Goal: Information Seeking & Learning: Learn about a topic

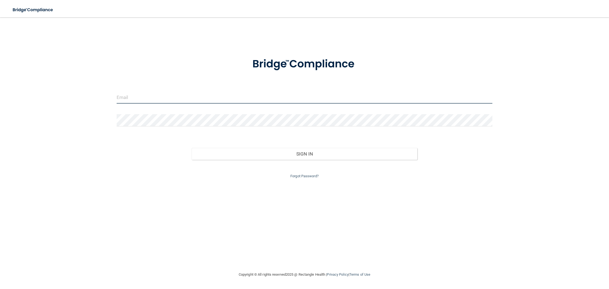
click at [187, 94] on input "email" at bounding box center [304, 97] width 375 height 12
type input "[PERSON_NAME][DOMAIN_NAME][EMAIL_ADDRESS][PERSON_NAME][DOMAIN_NAME]"
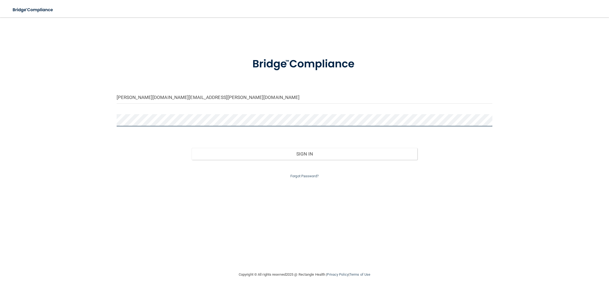
click at [192, 148] on button "Sign In" at bounding box center [304, 154] width 225 height 12
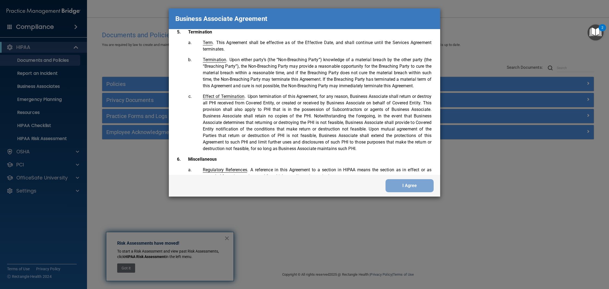
scroll to position [1082, 0]
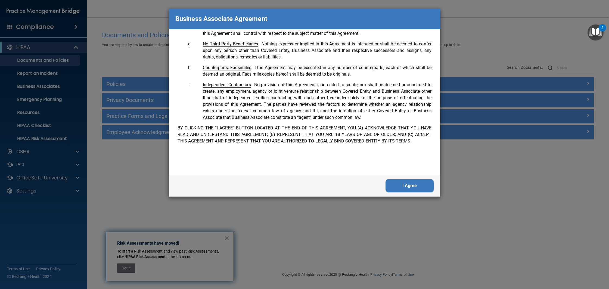
click at [400, 183] on button "I Agree" at bounding box center [409, 185] width 48 height 13
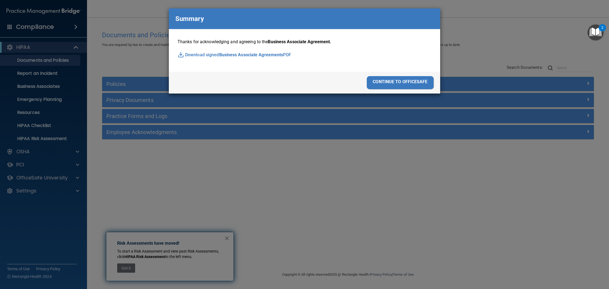
click at [395, 82] on div "continue to officesafe" at bounding box center [399, 82] width 67 height 13
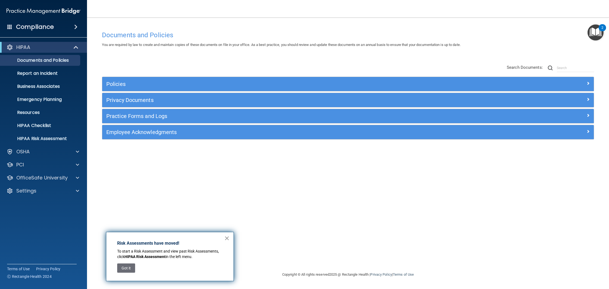
click at [226, 239] on button "×" at bounding box center [226, 238] width 5 height 9
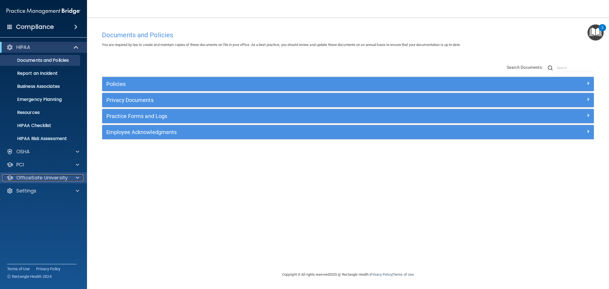
click at [52, 177] on p "OfficeSafe University" at bounding box center [41, 177] width 51 height 7
click at [45, 192] on p "HIPAA Training" at bounding box center [26, 190] width 45 height 5
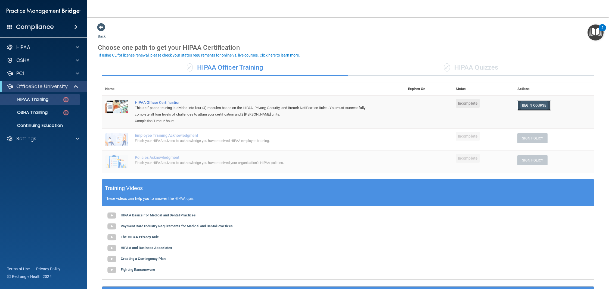
click at [536, 106] on link "Begin Course" at bounding box center [533, 105] width 33 height 10
click at [468, 67] on div "✓ HIPAA Quizzes" at bounding box center [471, 67] width 246 height 16
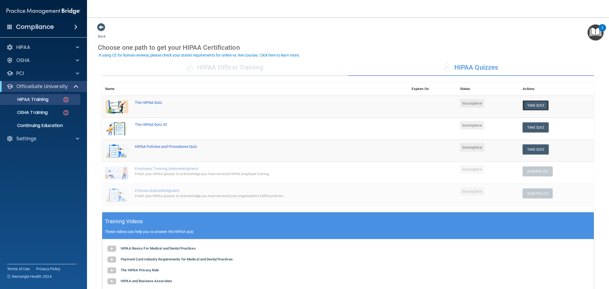
click at [537, 104] on button "Take Quiz" at bounding box center [535, 105] width 26 height 10
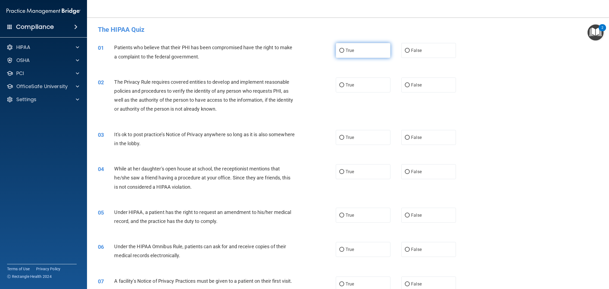
drag, startPoint x: 365, startPoint y: 53, endPoint x: 353, endPoint y: 54, distance: 12.2
click at [362, 53] on label "True" at bounding box center [362, 50] width 55 height 15
click at [344, 53] on input "True" at bounding box center [341, 51] width 5 height 4
radio input "true"
click at [356, 84] on label "True" at bounding box center [362, 84] width 55 height 15
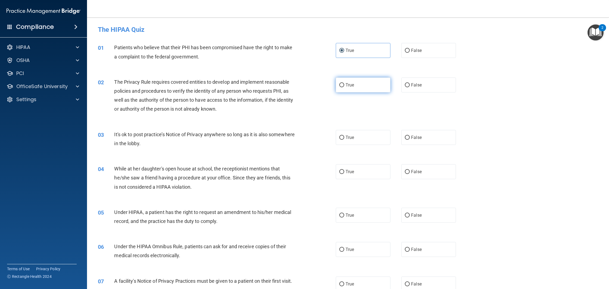
click at [344, 84] on input "True" at bounding box center [341, 85] width 5 height 4
radio input "true"
click at [374, 141] on label "True" at bounding box center [362, 137] width 55 height 15
click at [344, 140] on input "True" at bounding box center [341, 138] width 5 height 4
radio input "true"
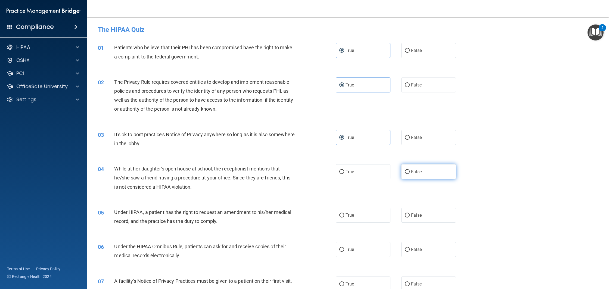
click at [409, 173] on label "False" at bounding box center [428, 171] width 55 height 15
click at [409, 173] on input "False" at bounding box center [406, 172] width 5 height 4
radio input "true"
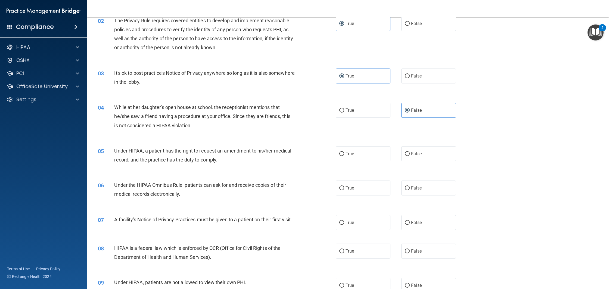
scroll to position [62, 0]
click at [346, 152] on span "True" at bounding box center [349, 153] width 8 height 5
click at [344, 152] on input "True" at bounding box center [341, 154] width 5 height 4
radio input "true"
click at [350, 187] on span "True" at bounding box center [349, 187] width 8 height 5
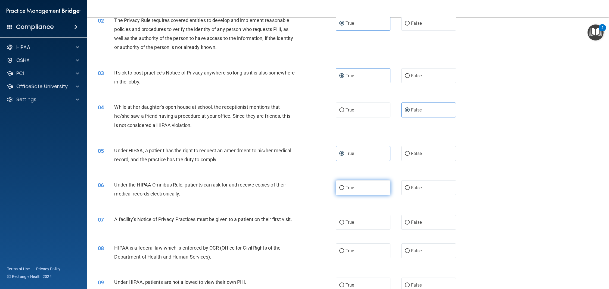
click at [344, 187] on input "True" at bounding box center [341, 188] width 5 height 4
radio input "true"
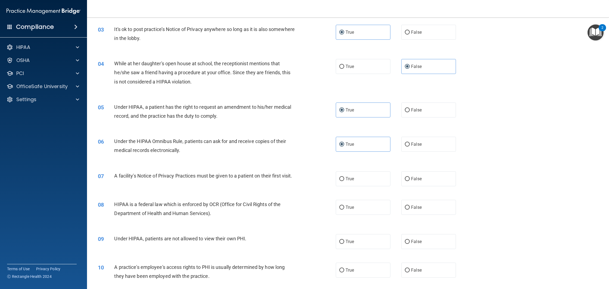
scroll to position [106, 0]
click at [359, 177] on label "True" at bounding box center [362, 177] width 55 height 15
click at [344, 177] on input "True" at bounding box center [341, 178] width 5 height 4
radio input "true"
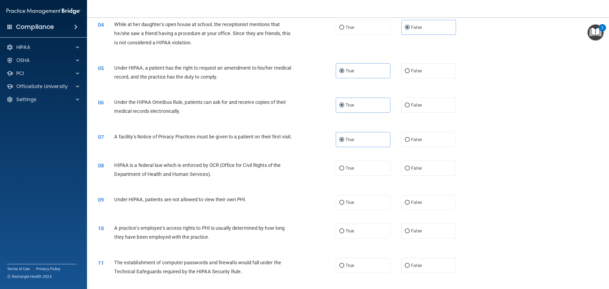
scroll to position [148, 0]
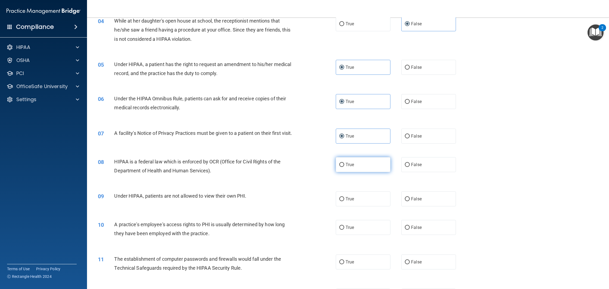
click at [362, 171] on label "True" at bounding box center [362, 164] width 55 height 15
click at [344, 167] on input "True" at bounding box center [341, 165] width 5 height 4
radio input "true"
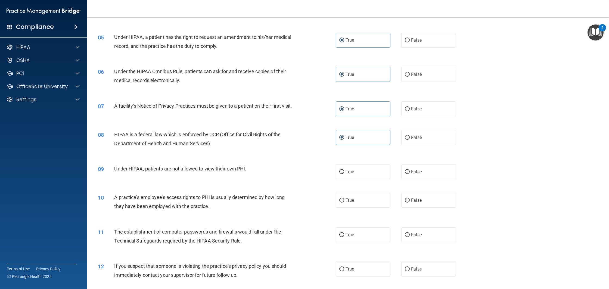
scroll to position [180, 0]
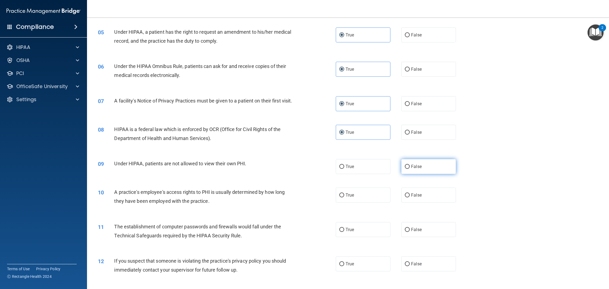
click at [416, 169] on span "False" at bounding box center [416, 166] width 11 height 5
click at [409, 169] on input "False" at bounding box center [406, 167] width 5 height 4
radio input "true"
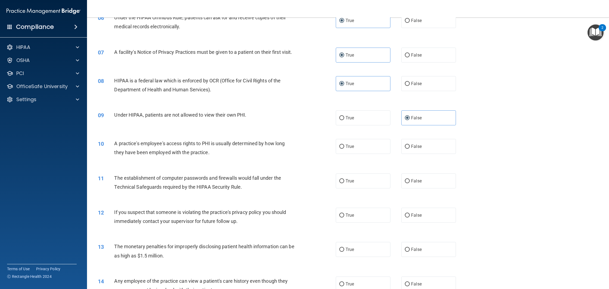
scroll to position [230, 0]
click at [414, 153] on label "False" at bounding box center [428, 145] width 55 height 15
click at [409, 148] on input "False" at bounding box center [406, 146] width 5 height 4
radio input "true"
drag, startPoint x: 347, startPoint y: 183, endPoint x: 334, endPoint y: 177, distance: 14.7
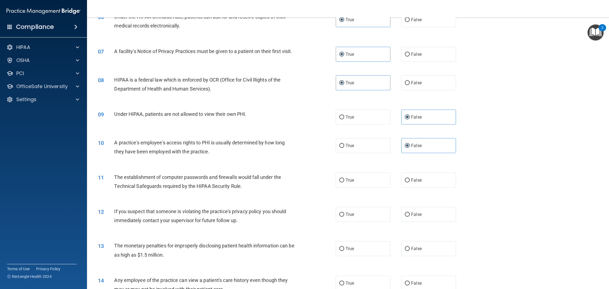
click at [347, 183] on label "True" at bounding box center [362, 180] width 55 height 15
click at [344, 182] on input "True" at bounding box center [341, 180] width 5 height 4
radio input "true"
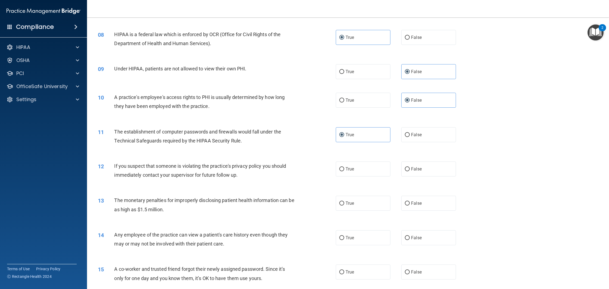
scroll to position [275, 0]
drag, startPoint x: 344, startPoint y: 176, endPoint x: 340, endPoint y: 176, distance: 4.4
click at [344, 176] on label "True" at bounding box center [362, 168] width 55 height 15
click at [344, 171] on input "True" at bounding box center [341, 169] width 5 height 4
radio input "true"
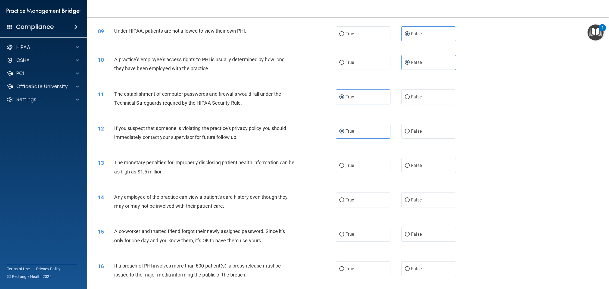
scroll to position [314, 0]
click at [355, 168] on label "True" at bounding box center [362, 163] width 55 height 15
click at [344, 166] on input "True" at bounding box center [341, 164] width 5 height 4
radio input "true"
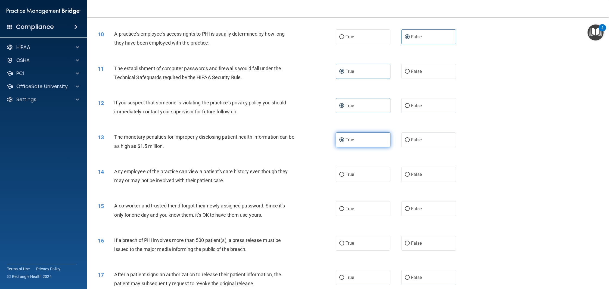
scroll to position [340, 0]
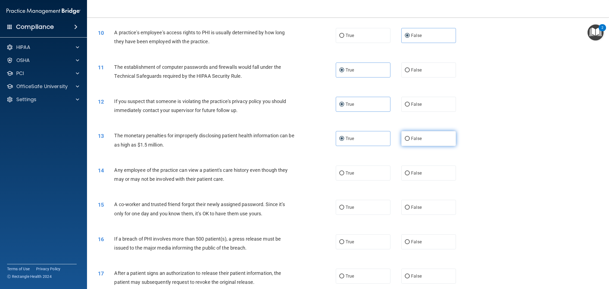
click at [411, 141] on span "False" at bounding box center [416, 138] width 11 height 5
click at [409, 141] on input "False" at bounding box center [406, 139] width 5 height 4
radio input "true"
click at [353, 141] on span "True" at bounding box center [349, 138] width 8 height 5
click at [344, 141] on input "True" at bounding box center [341, 139] width 5 height 4
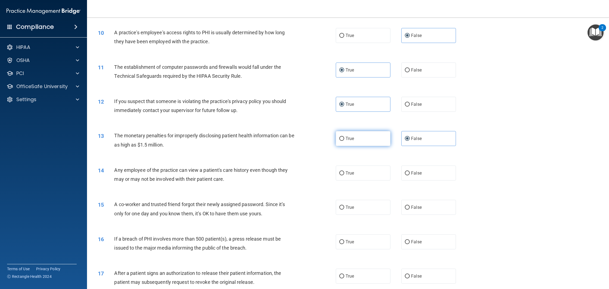
radio input "true"
radio input "false"
click at [350, 175] on span "True" at bounding box center [349, 172] width 8 height 5
click at [344, 175] on input "True" at bounding box center [341, 173] width 5 height 4
radio input "true"
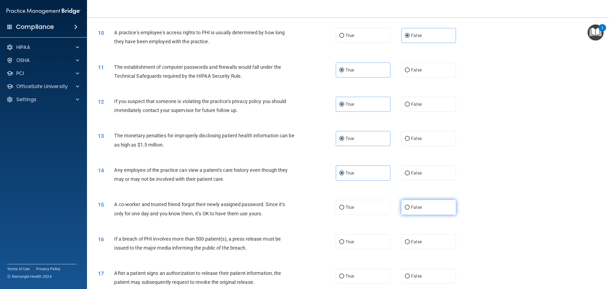
drag, startPoint x: 413, startPoint y: 212, endPoint x: 410, endPoint y: 212, distance: 3.0
click at [413, 210] on span "False" at bounding box center [416, 207] width 11 height 5
click at [409, 209] on input "False" at bounding box center [406, 207] width 5 height 4
radio input "true"
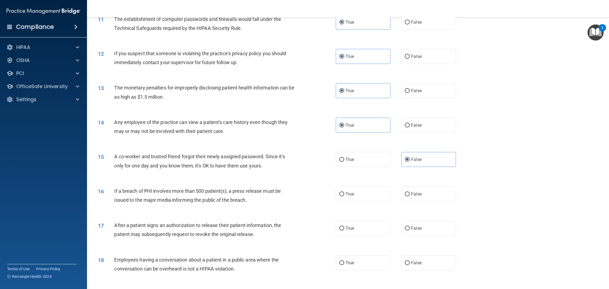
scroll to position [388, 0]
drag, startPoint x: 354, startPoint y: 201, endPoint x: 333, endPoint y: 197, distance: 21.7
click at [354, 201] on label "True" at bounding box center [362, 193] width 55 height 15
click at [344, 196] on input "True" at bounding box center [341, 194] width 5 height 4
radio input "true"
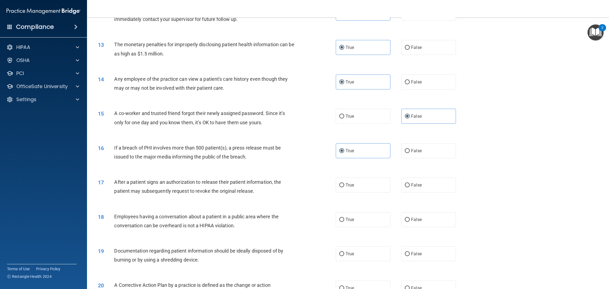
scroll to position [441, 0]
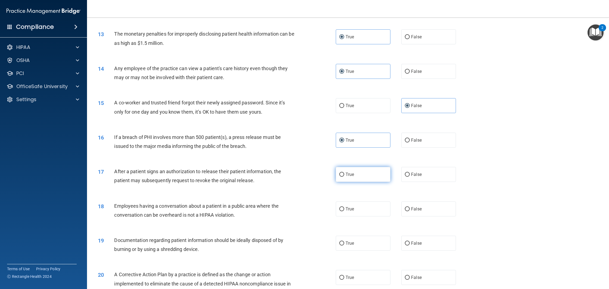
click at [350, 177] on span "True" at bounding box center [349, 174] width 8 height 5
click at [344, 177] on input "True" at bounding box center [341, 175] width 5 height 4
radio input "true"
click at [421, 213] on label "False" at bounding box center [428, 208] width 55 height 15
click at [409, 211] on input "False" at bounding box center [406, 209] width 5 height 4
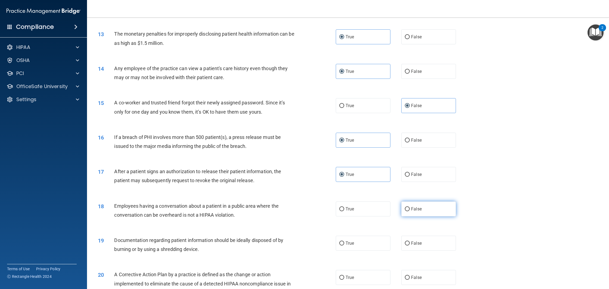
radio input "true"
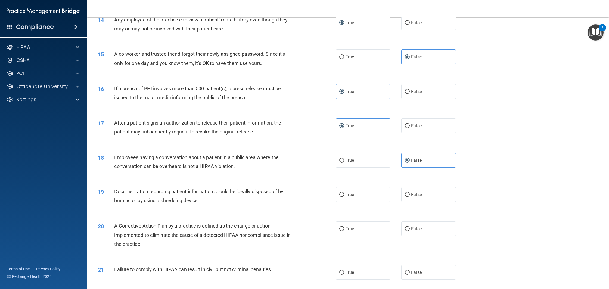
scroll to position [490, 0]
click at [350, 196] on span "True" at bounding box center [349, 193] width 8 height 5
click at [344, 196] on input "True" at bounding box center [341, 194] width 5 height 4
radio input "true"
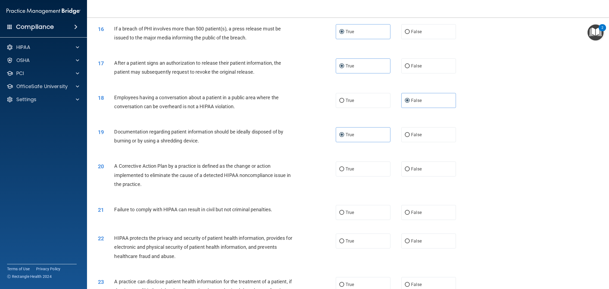
scroll to position [559, 0]
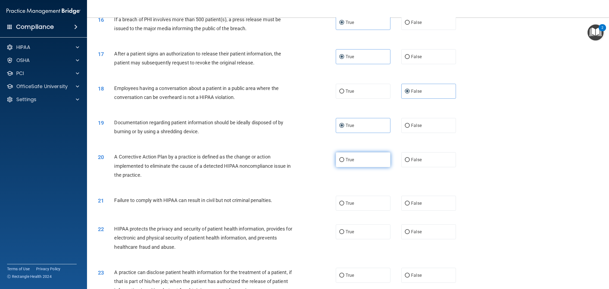
click at [350, 162] on span "True" at bounding box center [349, 159] width 8 height 5
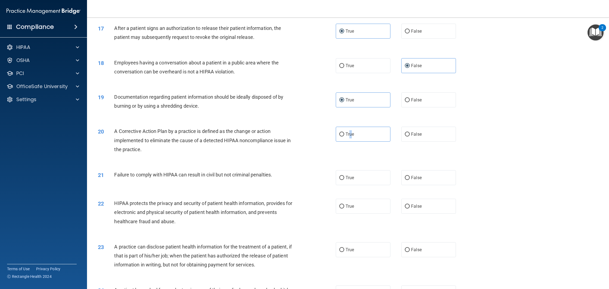
scroll to position [588, 0]
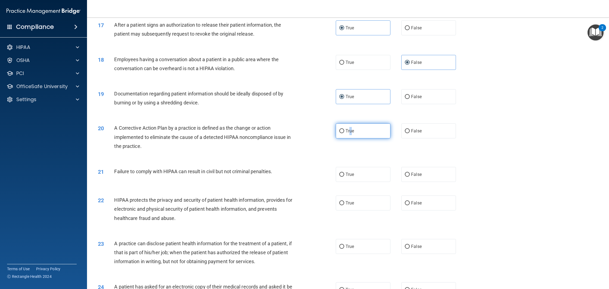
click at [341, 133] on input "True" at bounding box center [341, 131] width 5 height 4
radio input "true"
click at [364, 138] on label "True" at bounding box center [362, 130] width 55 height 15
click at [344, 133] on input "True" at bounding box center [341, 131] width 5 height 4
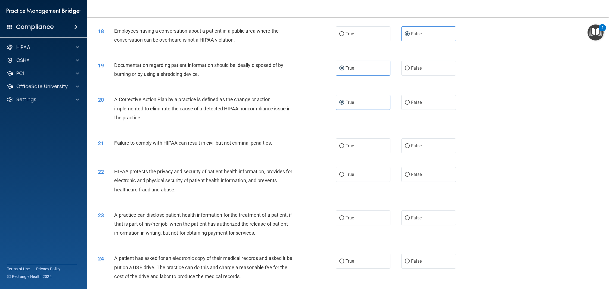
scroll to position [617, 0]
click at [417, 152] on label "False" at bounding box center [428, 144] width 55 height 15
click at [409, 147] on input "False" at bounding box center [406, 145] width 5 height 4
radio input "true"
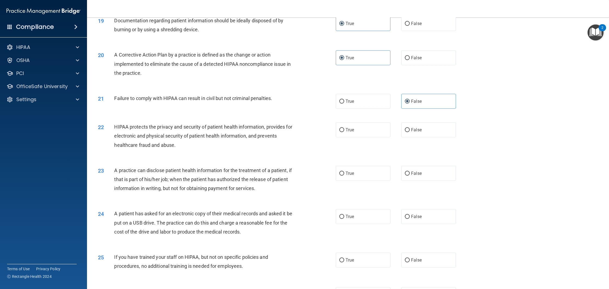
scroll to position [662, 0]
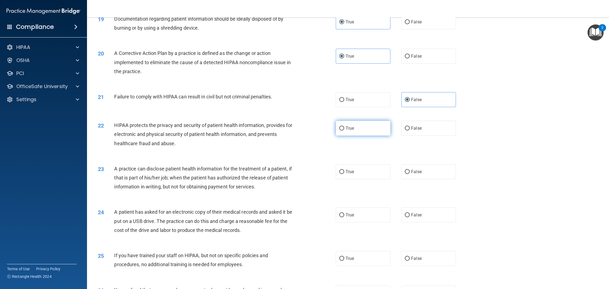
click at [347, 136] on label "True" at bounding box center [362, 128] width 55 height 15
click at [344, 130] on input "True" at bounding box center [341, 128] width 5 height 4
radio input "true"
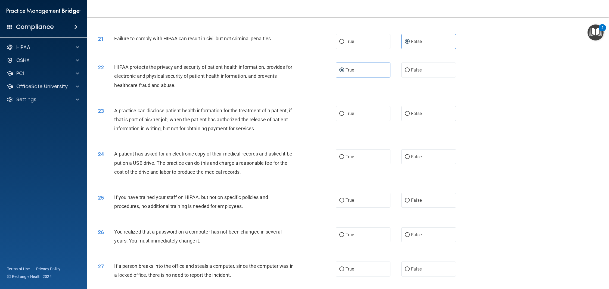
scroll to position [721, 0]
click at [417, 116] on span "False" at bounding box center [416, 113] width 11 height 5
click at [409, 115] on input "False" at bounding box center [406, 113] width 5 height 4
radio input "true"
drag, startPoint x: 350, startPoint y: 162, endPoint x: 340, endPoint y: 162, distance: 10.1
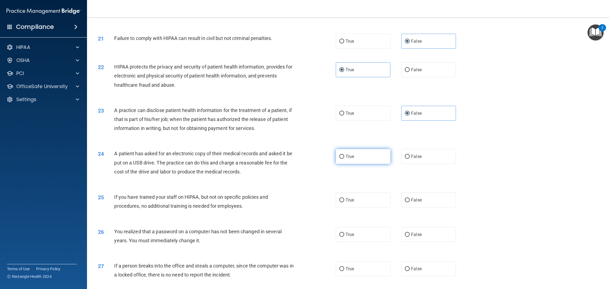
click at [350, 159] on span "True" at bounding box center [349, 156] width 8 height 5
click at [344, 159] on input "True" at bounding box center [341, 157] width 5 height 4
radio input "true"
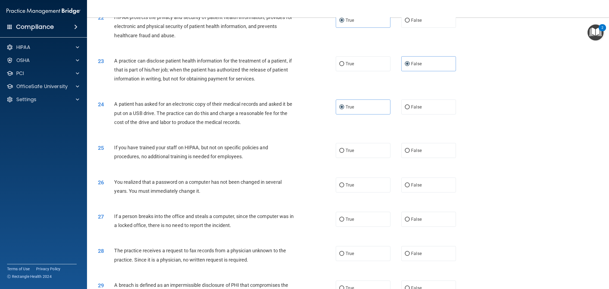
scroll to position [772, 0]
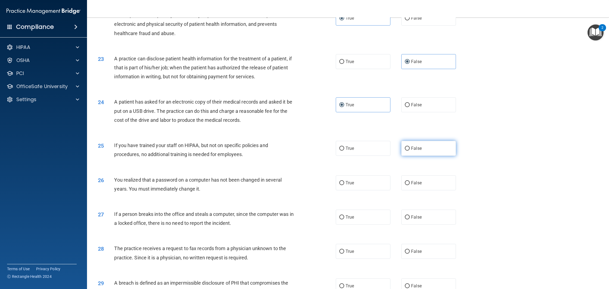
click at [427, 156] on label "False" at bounding box center [428, 148] width 55 height 15
click at [409, 150] on input "False" at bounding box center [406, 148] width 5 height 4
radio input "true"
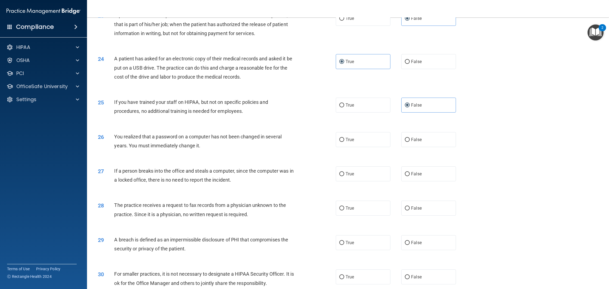
scroll to position [817, 0]
click at [371, 145] on label "True" at bounding box center [362, 138] width 55 height 15
click at [344, 140] on input "True" at bounding box center [341, 138] width 5 height 4
radio input "true"
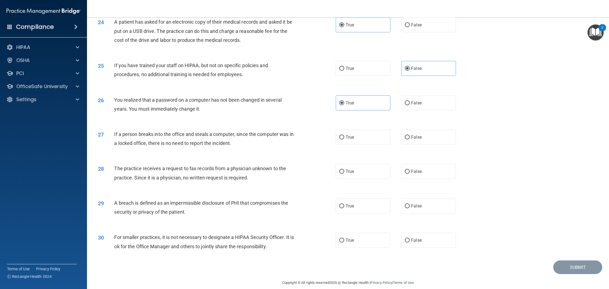
scroll to position [852, 0]
click at [422, 143] on label "False" at bounding box center [428, 136] width 55 height 15
click at [409, 139] on input "False" at bounding box center [406, 137] width 5 height 4
radio input "true"
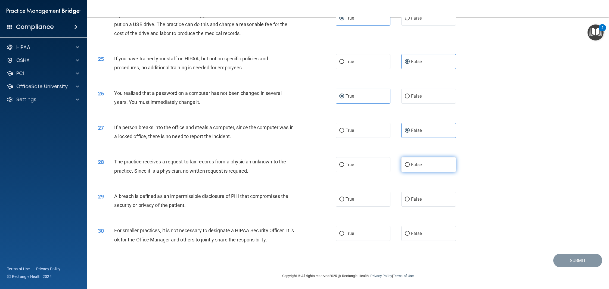
click at [421, 166] on span "False" at bounding box center [416, 164] width 11 height 5
click at [409, 166] on input "False" at bounding box center [406, 165] width 5 height 4
radio input "true"
click at [343, 198] on input "True" at bounding box center [341, 199] width 5 height 4
radio input "true"
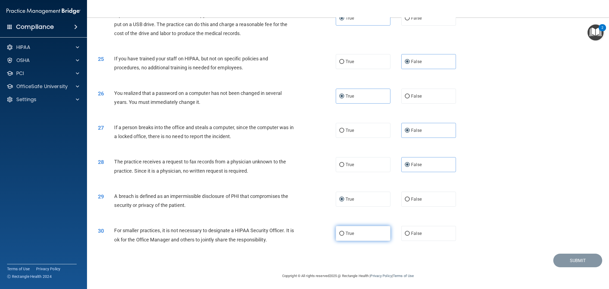
click at [371, 233] on label "True" at bounding box center [362, 233] width 55 height 15
click at [344, 233] on input "True" at bounding box center [341, 233] width 5 height 4
radio input "true"
click at [568, 260] on button "Submit" at bounding box center [577, 260] width 49 height 14
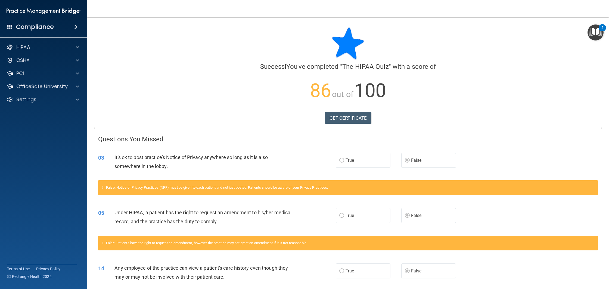
click at [67, 32] on div "Compliance" at bounding box center [43, 27] width 87 height 12
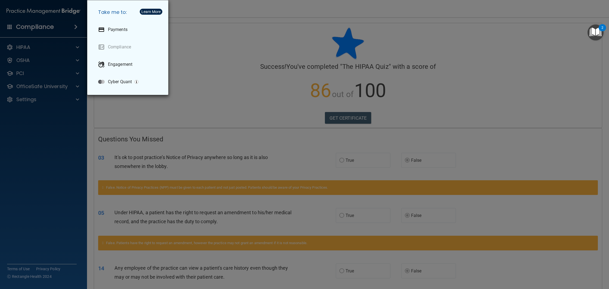
click at [245, 60] on div "Take me to: Payments Compliance Engagement Cyber Quant" at bounding box center [304, 144] width 609 height 289
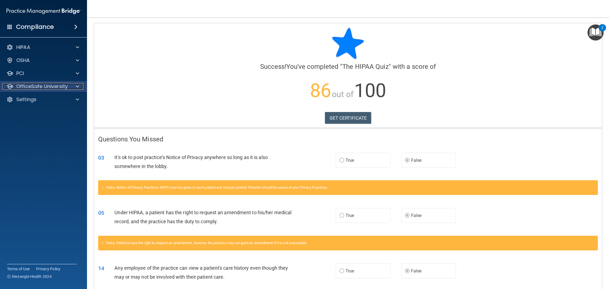
click at [41, 87] on p "OfficeSafe University" at bounding box center [41, 86] width 51 height 7
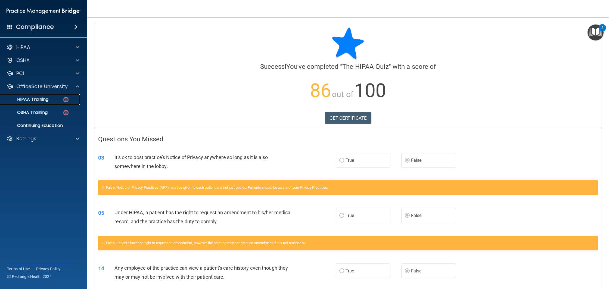
click at [36, 101] on p "HIPAA Training" at bounding box center [26, 99] width 45 height 5
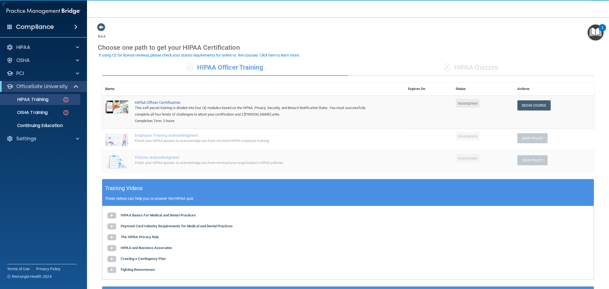
click at [476, 67] on div "✓ HIPAA Quizzes" at bounding box center [471, 67] width 246 height 16
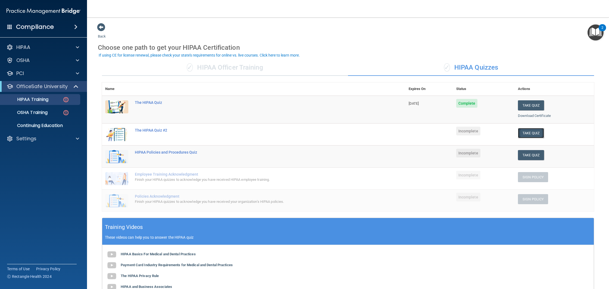
click at [528, 133] on button "Take Quiz" at bounding box center [531, 133] width 26 height 10
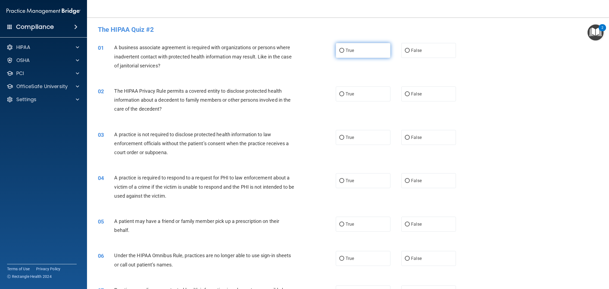
click at [346, 54] on label "True" at bounding box center [362, 50] width 55 height 15
click at [344, 53] on input "True" at bounding box center [341, 51] width 5 height 4
radio input "true"
click at [354, 94] on span "True" at bounding box center [349, 93] width 8 height 5
click at [344, 94] on input "True" at bounding box center [341, 94] width 5 height 4
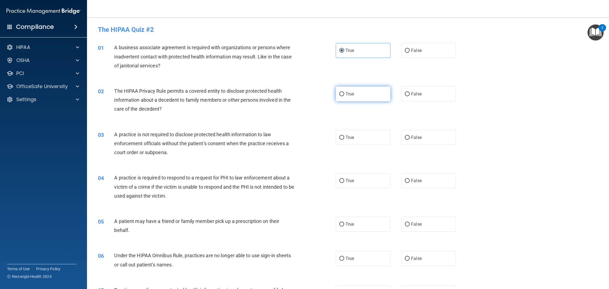
radio input "true"
click at [428, 138] on label "False" at bounding box center [428, 137] width 55 height 15
click at [409, 138] on input "False" at bounding box center [406, 138] width 5 height 4
radio input "true"
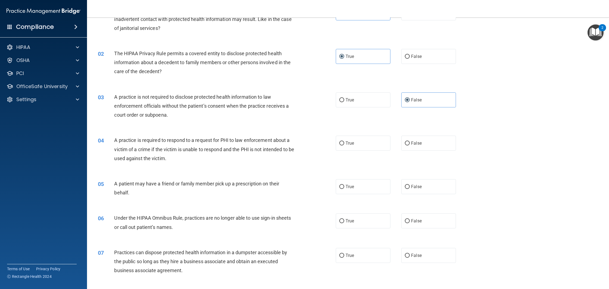
scroll to position [41, 0]
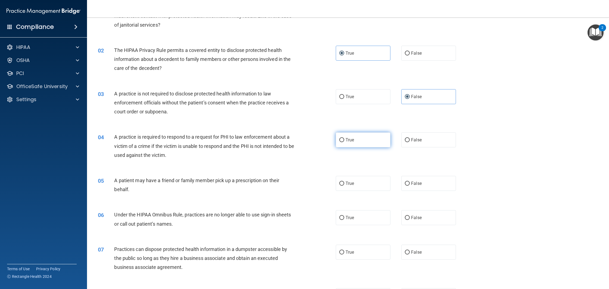
click at [374, 138] on label "True" at bounding box center [362, 139] width 55 height 15
click at [344, 138] on input "True" at bounding box center [341, 140] width 5 height 4
radio input "true"
click at [359, 181] on label "True" at bounding box center [362, 183] width 55 height 15
click at [344, 181] on input "True" at bounding box center [341, 183] width 5 height 4
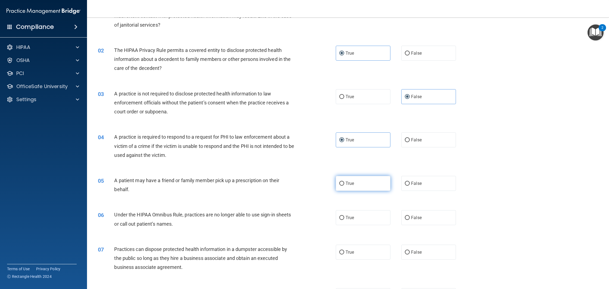
radio input "true"
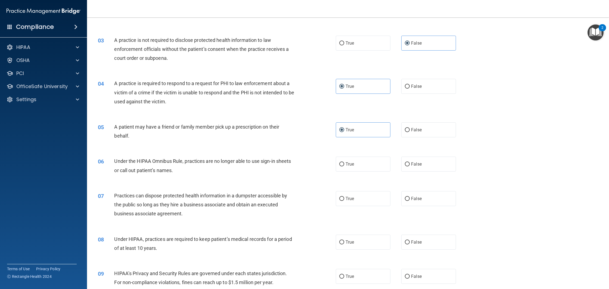
scroll to position [96, 0]
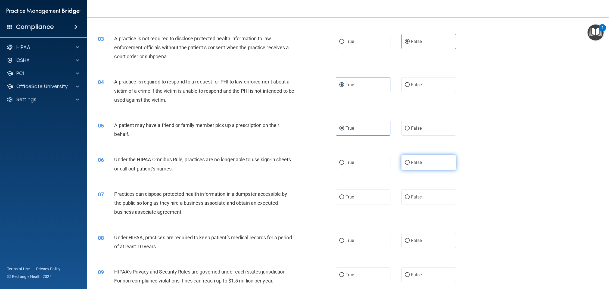
click at [424, 163] on label "False" at bounding box center [428, 162] width 55 height 15
click at [409, 163] on input "False" at bounding box center [406, 163] width 5 height 4
radio input "true"
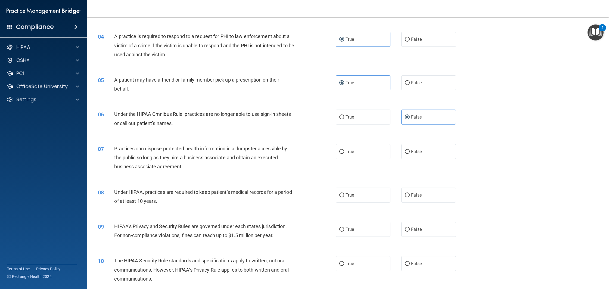
scroll to position [143, 0]
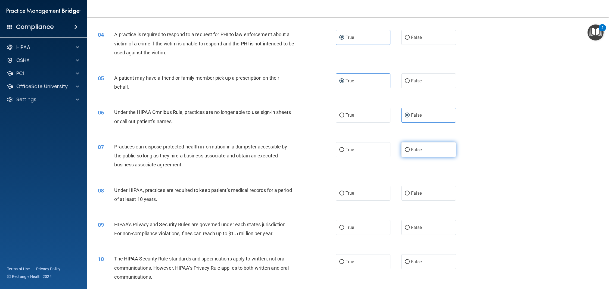
click at [409, 150] on input "False" at bounding box center [406, 150] width 5 height 4
radio input "true"
click at [415, 192] on span "False" at bounding box center [416, 192] width 11 height 5
click at [409, 192] on input "False" at bounding box center [406, 193] width 5 height 4
radio input "true"
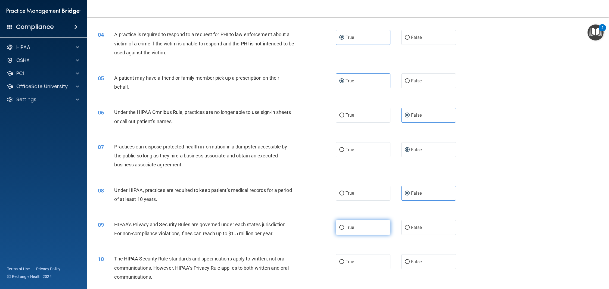
click at [343, 229] on input "True" at bounding box center [341, 227] width 5 height 4
radio input "true"
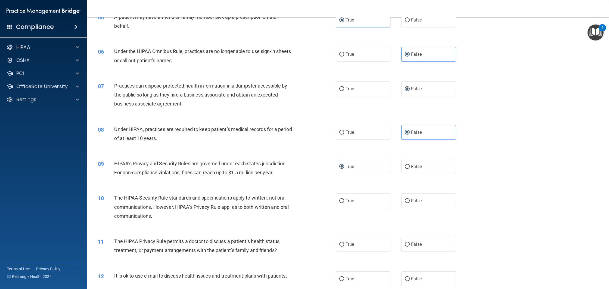
scroll to position [211, 0]
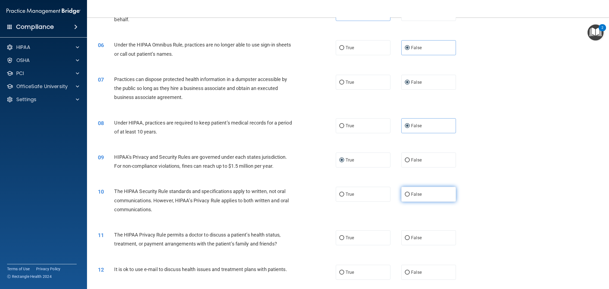
click at [413, 198] on label "False" at bounding box center [428, 194] width 55 height 15
click at [409, 196] on input "False" at bounding box center [406, 194] width 5 height 4
radio input "true"
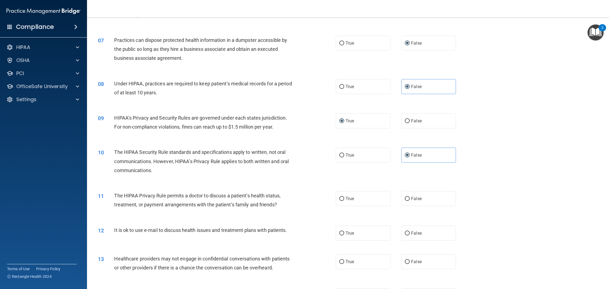
scroll to position [250, 0]
click at [417, 201] on span "False" at bounding box center [416, 198] width 11 height 5
click at [409, 200] on input "False" at bounding box center [406, 198] width 5 height 4
radio input "true"
drag, startPoint x: 361, startPoint y: 230, endPoint x: 358, endPoint y: 229, distance: 3.8
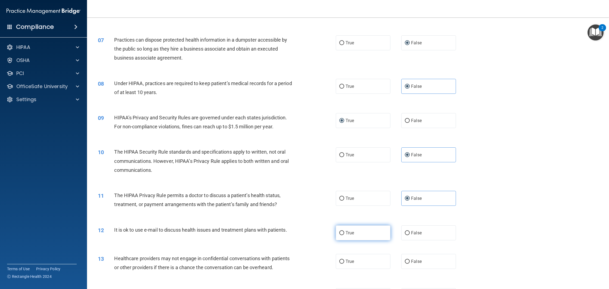
click at [361, 230] on label "True" at bounding box center [362, 232] width 55 height 15
click at [344, 231] on input "True" at bounding box center [341, 233] width 5 height 4
radio input "true"
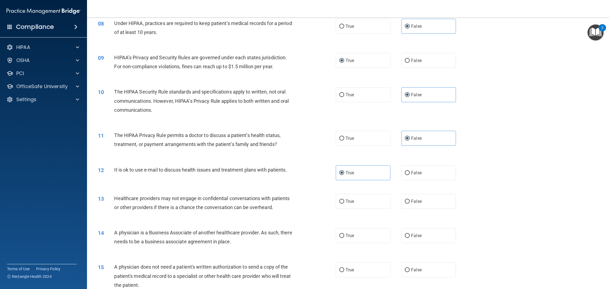
scroll to position [313, 0]
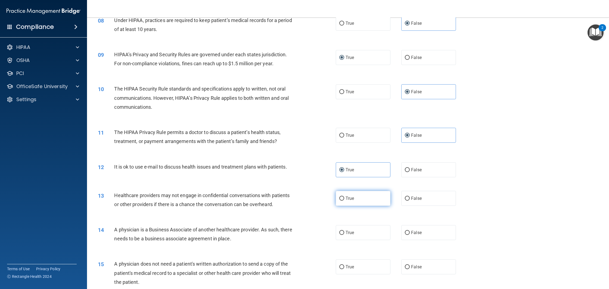
drag, startPoint x: 357, startPoint y: 197, endPoint x: 350, endPoint y: 197, distance: 7.1
click at [357, 197] on label "True" at bounding box center [362, 198] width 55 height 15
click at [344, 197] on input "True" at bounding box center [341, 198] width 5 height 4
radio input "true"
click at [359, 231] on label "True" at bounding box center [362, 232] width 55 height 15
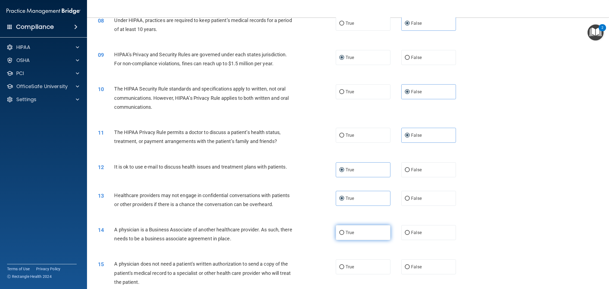
click at [344, 231] on input "True" at bounding box center [341, 233] width 5 height 4
radio input "true"
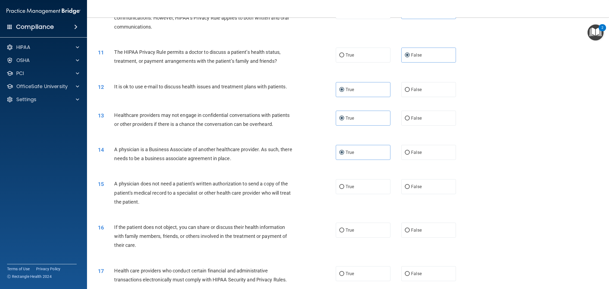
scroll to position [393, 0]
drag, startPoint x: 413, startPoint y: 189, endPoint x: 410, endPoint y: 189, distance: 3.0
click at [413, 189] on label "False" at bounding box center [428, 186] width 55 height 15
click at [409, 189] on input "False" at bounding box center [406, 186] width 5 height 4
radio input "true"
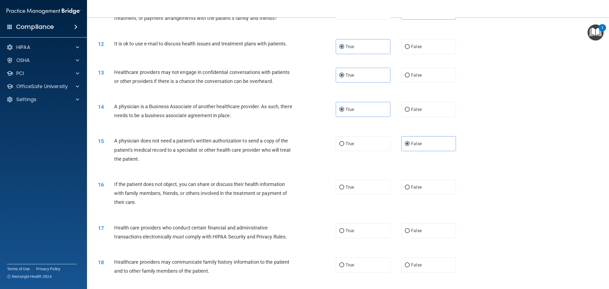
scroll to position [437, 0]
click at [349, 186] on span "True" at bounding box center [349, 185] width 8 height 5
click at [344, 186] on input "True" at bounding box center [341, 186] width 5 height 4
radio input "true"
click at [350, 224] on label "True" at bounding box center [362, 229] width 55 height 15
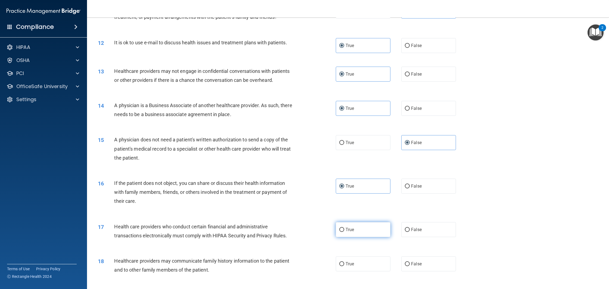
click at [344, 228] on input "True" at bounding box center [341, 230] width 5 height 4
radio input "true"
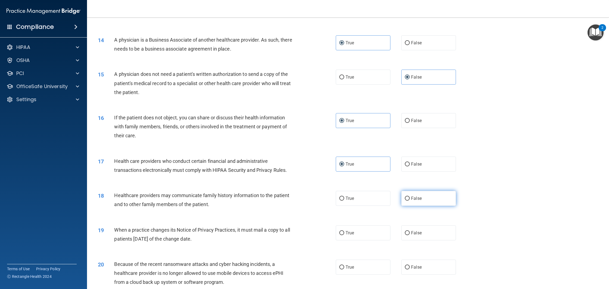
scroll to position [503, 0]
click at [410, 203] on label "False" at bounding box center [428, 197] width 55 height 15
click at [409, 200] on input "False" at bounding box center [406, 198] width 5 height 4
radio input "true"
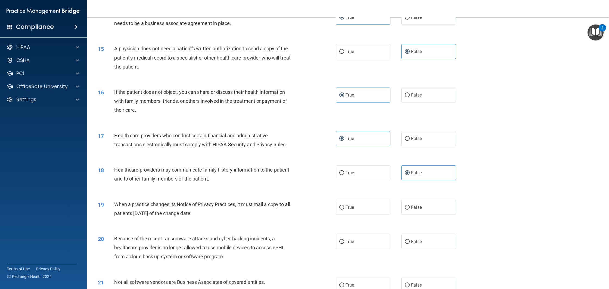
scroll to position [530, 0]
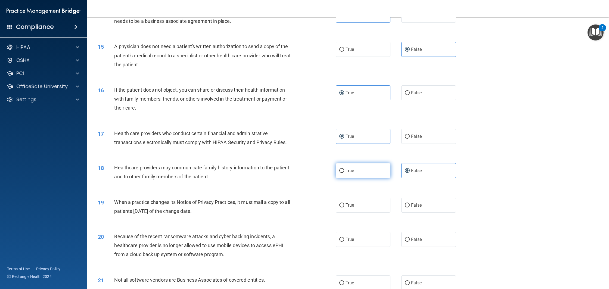
click at [367, 172] on label "True" at bounding box center [362, 170] width 55 height 15
click at [344, 172] on input "True" at bounding box center [341, 171] width 5 height 4
radio input "true"
radio input "false"
click at [358, 205] on label "True" at bounding box center [362, 204] width 55 height 15
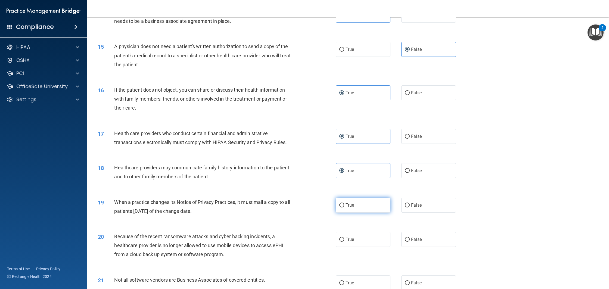
click at [344, 205] on input "True" at bounding box center [341, 205] width 5 height 4
radio input "true"
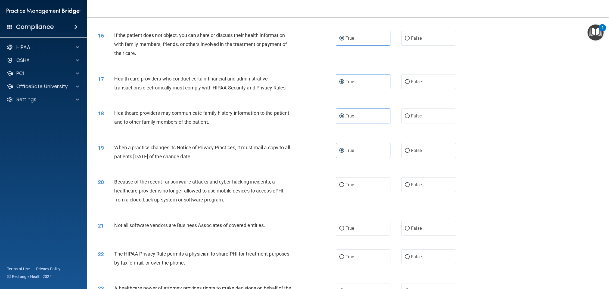
scroll to position [586, 0]
click at [424, 185] on label "False" at bounding box center [428, 183] width 55 height 15
click at [409, 185] on input "False" at bounding box center [406, 183] width 5 height 4
radio input "true"
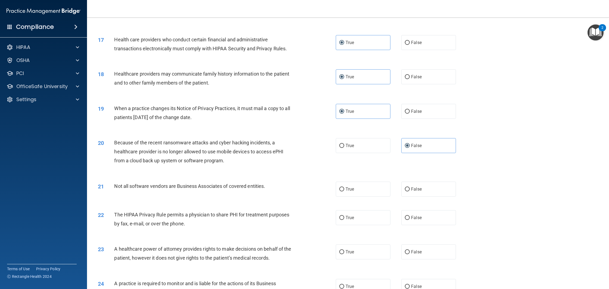
scroll to position [634, 0]
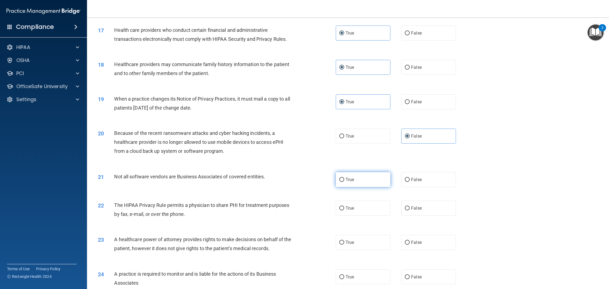
click at [351, 183] on label "True" at bounding box center [362, 179] width 55 height 15
click at [344, 182] on input "True" at bounding box center [341, 180] width 5 height 4
radio input "true"
click at [348, 209] on span "True" at bounding box center [349, 207] width 8 height 5
click at [344, 209] on input "True" at bounding box center [341, 208] width 5 height 4
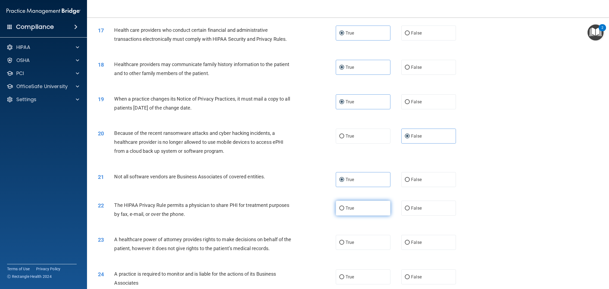
radio input "true"
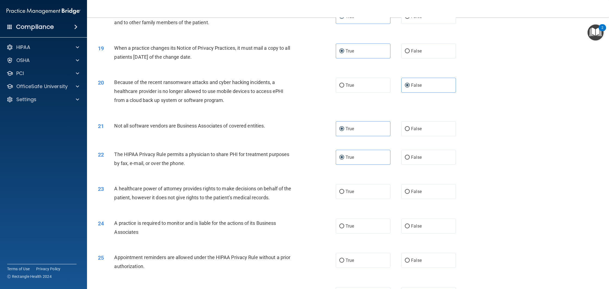
scroll to position [685, 0]
drag, startPoint x: 355, startPoint y: 194, endPoint x: 349, endPoint y: 193, distance: 6.3
click at [355, 194] on label "True" at bounding box center [362, 190] width 55 height 15
click at [344, 193] on input "True" at bounding box center [341, 191] width 5 height 4
radio input "true"
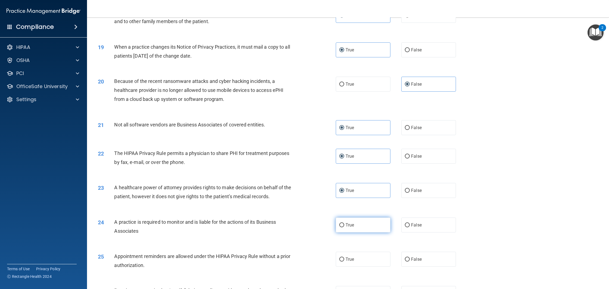
drag, startPoint x: 345, startPoint y: 226, endPoint x: 341, endPoint y: 226, distance: 3.8
click at [345, 226] on span "True" at bounding box center [349, 224] width 8 height 5
click at [344, 226] on input "True" at bounding box center [341, 225] width 5 height 4
radio input "true"
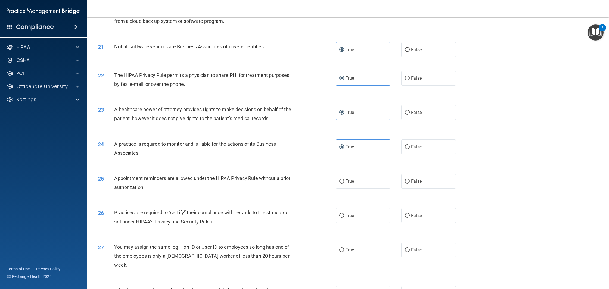
scroll to position [772, 0]
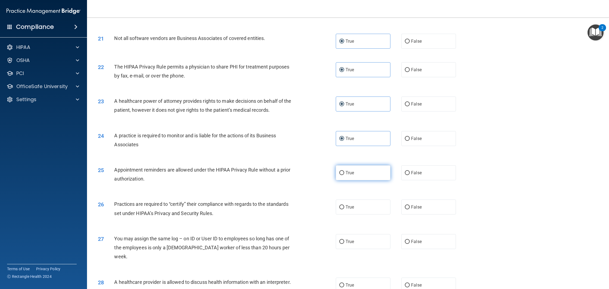
click at [348, 172] on span "True" at bounding box center [349, 172] width 8 height 5
click at [344, 172] on input "True" at bounding box center [341, 173] width 5 height 4
radio input "true"
click at [351, 206] on span "True" at bounding box center [349, 206] width 8 height 5
click at [344, 206] on input "True" at bounding box center [341, 207] width 5 height 4
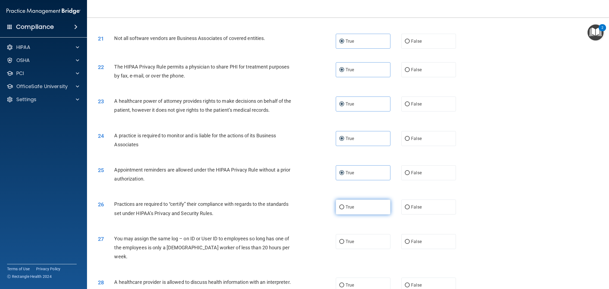
radio input "true"
click at [412, 240] on span "False" at bounding box center [416, 241] width 11 height 5
click at [409, 240] on input "False" at bounding box center [406, 242] width 5 height 4
radio input "true"
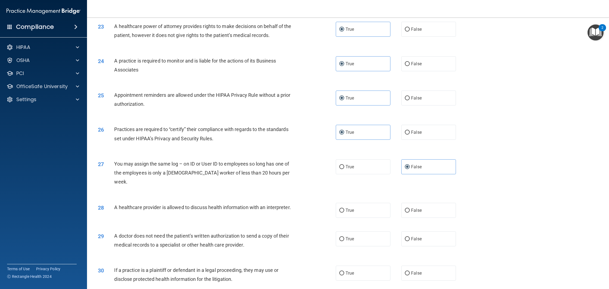
scroll to position [847, 0]
click at [349, 203] on label "True" at bounding box center [362, 209] width 55 height 15
click at [344, 208] on input "True" at bounding box center [341, 210] width 5 height 4
radio input "true"
click at [415, 236] on span "False" at bounding box center [416, 238] width 11 height 5
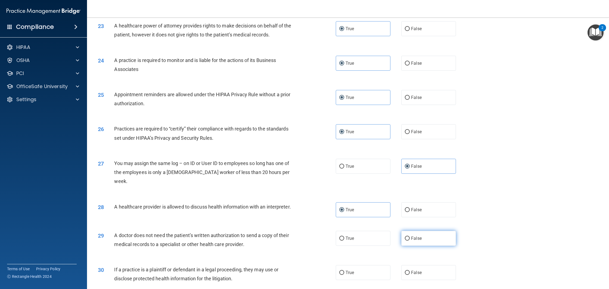
click at [409, 236] on input "False" at bounding box center [406, 238] width 5 height 4
radio input "true"
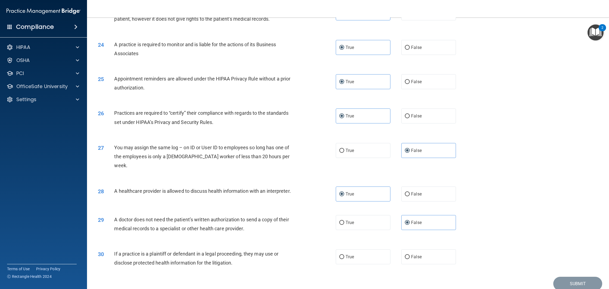
scroll to position [877, 0]
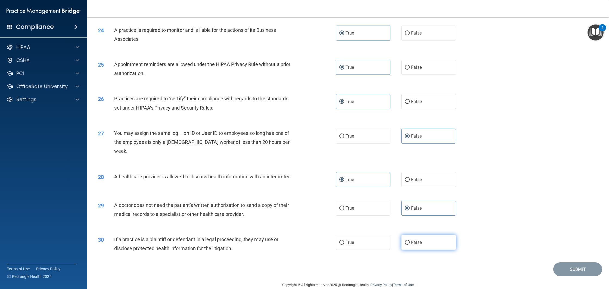
click at [422, 235] on label "False" at bounding box center [428, 242] width 55 height 15
click at [409, 240] on input "False" at bounding box center [406, 242] width 5 height 4
radio input "true"
click at [560, 262] on button "Submit" at bounding box center [577, 269] width 49 height 14
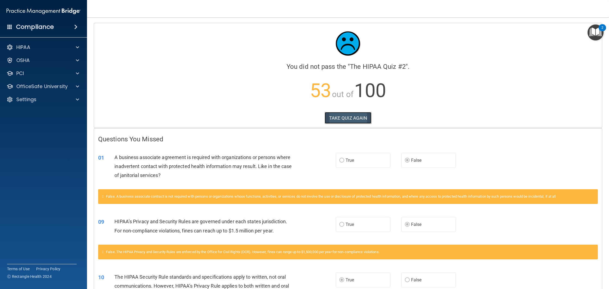
click at [334, 121] on button "TAKE QUIZ AGAIN" at bounding box center [347, 118] width 47 height 12
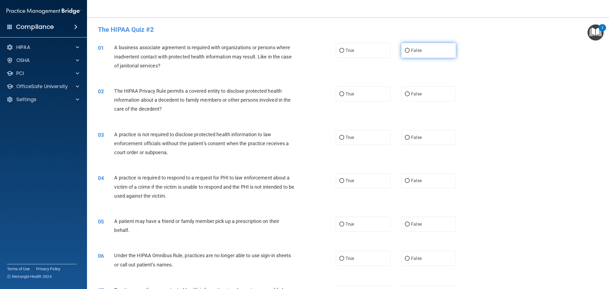
click at [414, 49] on span "False" at bounding box center [416, 50] width 11 height 5
click at [409, 49] on input "False" at bounding box center [406, 51] width 5 height 4
radio input "true"
click at [360, 98] on label "True" at bounding box center [362, 93] width 55 height 15
click at [344, 96] on input "True" at bounding box center [341, 94] width 5 height 4
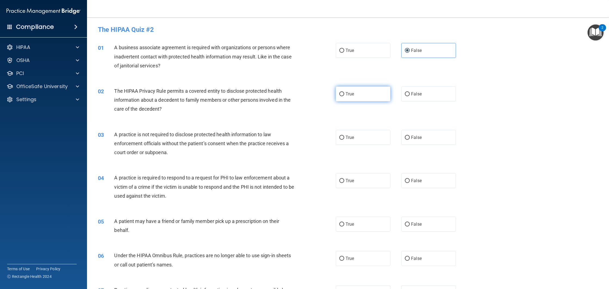
radio input "true"
click at [414, 138] on span "False" at bounding box center [416, 137] width 11 height 5
click at [409, 138] on input "False" at bounding box center [406, 138] width 5 height 4
radio input "true"
click at [354, 182] on label "True" at bounding box center [362, 180] width 55 height 15
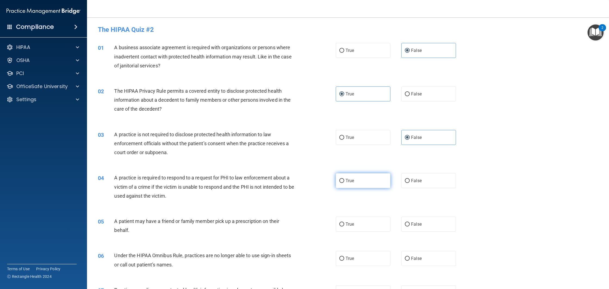
click at [344, 182] on input "True" at bounding box center [341, 181] width 5 height 4
radio input "true"
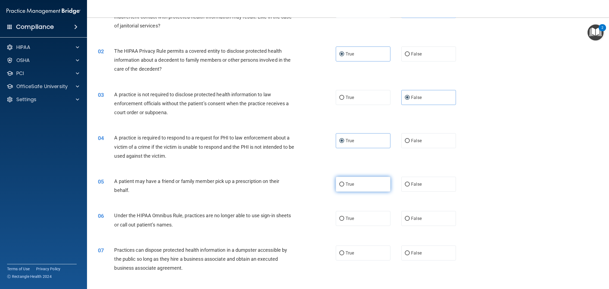
scroll to position [40, 0]
click at [362, 186] on label "True" at bounding box center [362, 183] width 55 height 15
click at [344, 186] on input "True" at bounding box center [341, 184] width 5 height 4
radio input "true"
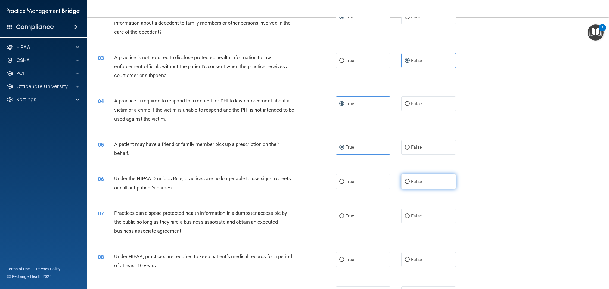
click at [425, 179] on label "False" at bounding box center [428, 181] width 55 height 15
click at [409, 180] on input "False" at bounding box center [406, 182] width 5 height 4
radio input "true"
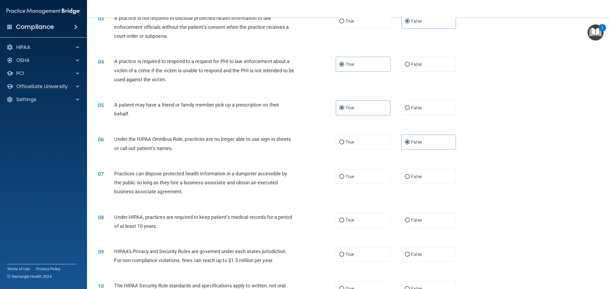
scroll to position [117, 0]
click at [422, 178] on label "False" at bounding box center [428, 175] width 55 height 15
click at [409, 178] on input "False" at bounding box center [406, 176] width 5 height 4
radio input "true"
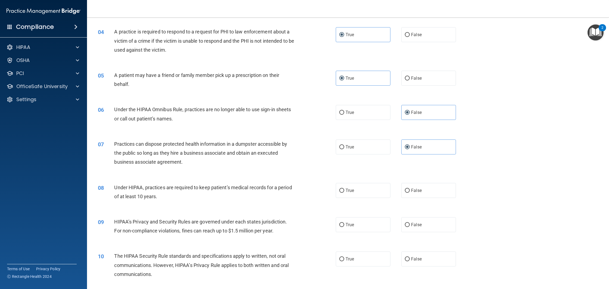
scroll to position [146, 0]
click at [419, 189] on span "False" at bounding box center [416, 189] width 11 height 5
click at [409, 189] on input "False" at bounding box center [406, 190] width 5 height 4
radio input "true"
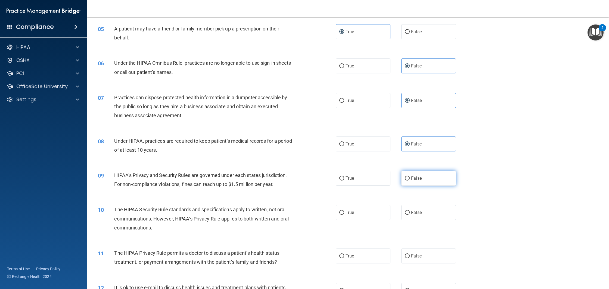
click at [427, 181] on label "False" at bounding box center [428, 178] width 55 height 15
click at [409, 180] on input "False" at bounding box center [406, 178] width 5 height 4
radio input "true"
click at [348, 209] on label "True" at bounding box center [362, 212] width 55 height 15
click at [344, 211] on input "True" at bounding box center [341, 213] width 5 height 4
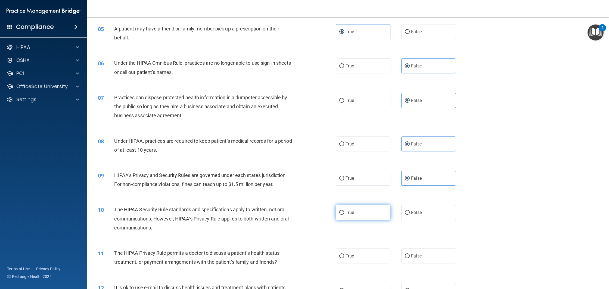
radio input "true"
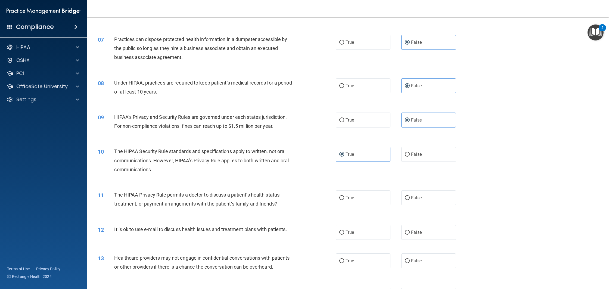
scroll to position [254, 0]
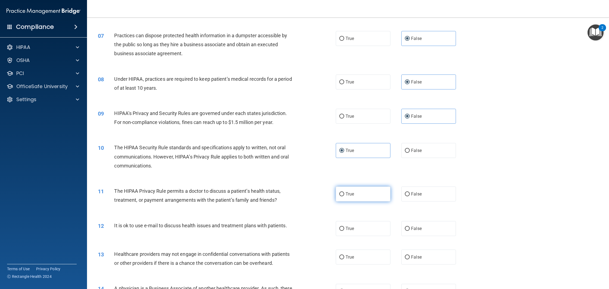
drag, startPoint x: 358, startPoint y: 198, endPoint x: 343, endPoint y: 197, distance: 15.0
click at [358, 198] on label "True" at bounding box center [362, 193] width 55 height 15
click at [344, 196] on input "True" at bounding box center [341, 194] width 5 height 4
radio input "true"
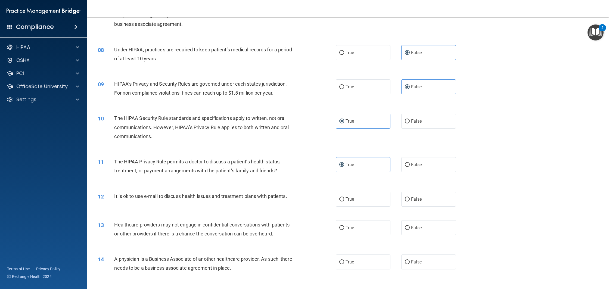
scroll to position [285, 0]
click at [353, 200] on label "True" at bounding box center [362, 197] width 55 height 15
click at [344, 200] on input "True" at bounding box center [341, 198] width 5 height 4
radio input "true"
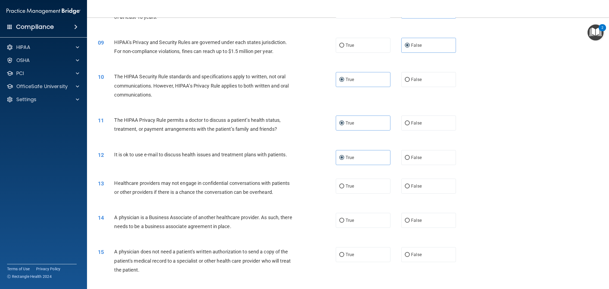
scroll to position [326, 0]
click at [420, 184] on span "False" at bounding box center [416, 185] width 11 height 5
click at [409, 184] on input "False" at bounding box center [406, 186] width 5 height 4
radio input "true"
click at [408, 220] on input "False" at bounding box center [406, 220] width 5 height 4
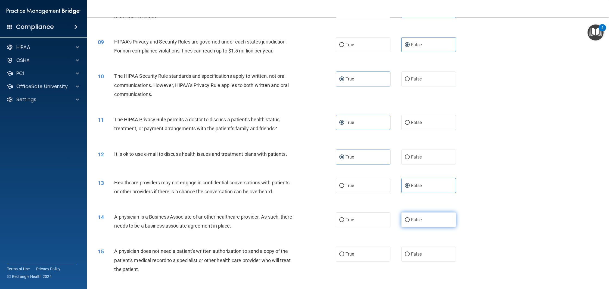
radio input "true"
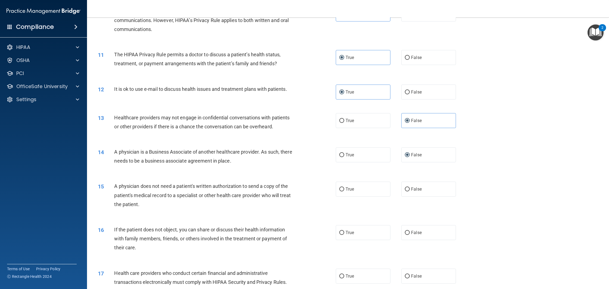
scroll to position [392, 0]
click at [365, 188] on label "True" at bounding box center [362, 187] width 55 height 15
click at [344, 188] on input "True" at bounding box center [341, 188] width 5 height 4
radio input "true"
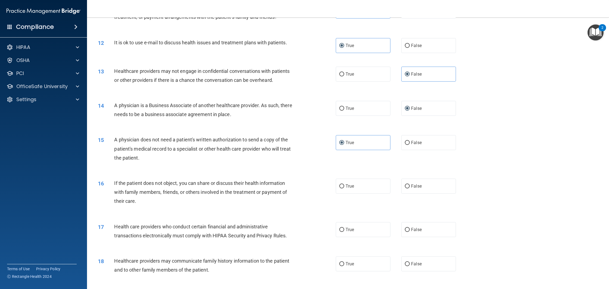
scroll to position [437, 0]
click at [355, 185] on label "True" at bounding box center [362, 185] width 55 height 15
click at [344, 185] on input "True" at bounding box center [341, 186] width 5 height 4
radio input "true"
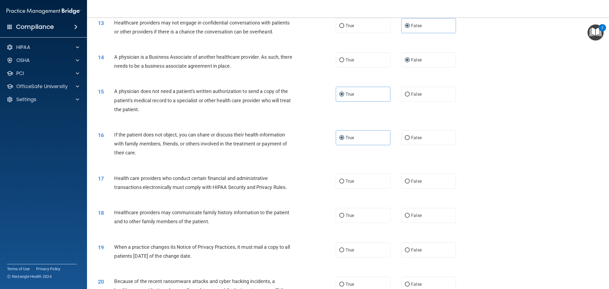
scroll to position [491, 0]
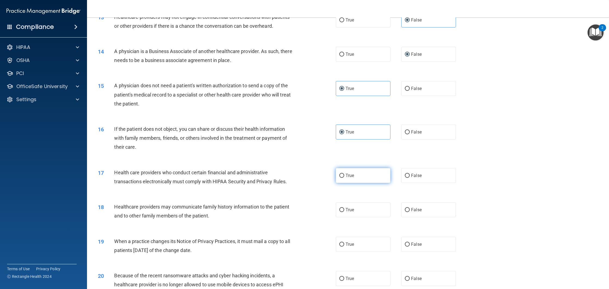
click at [353, 177] on span "True" at bounding box center [349, 175] width 8 height 5
click at [344, 177] on input "True" at bounding box center [341, 176] width 5 height 4
radio input "true"
click at [352, 210] on span "True" at bounding box center [349, 209] width 8 height 5
click at [344, 210] on input "True" at bounding box center [341, 210] width 5 height 4
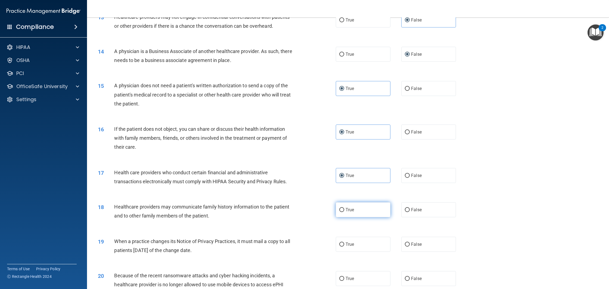
radio input "true"
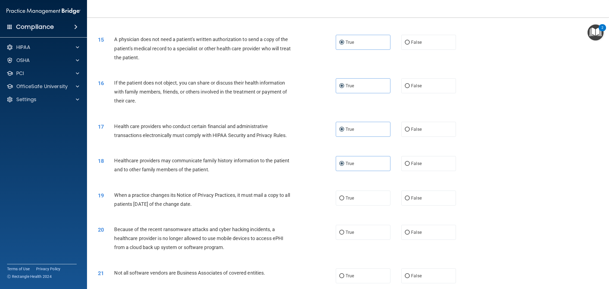
scroll to position [541, 0]
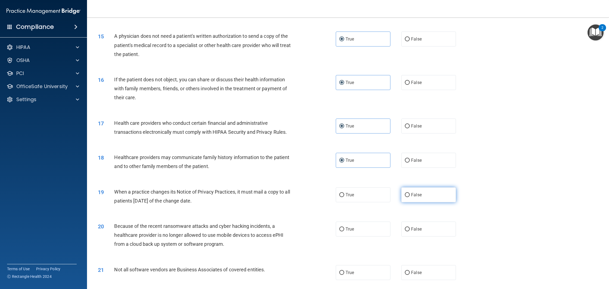
click at [414, 197] on span "False" at bounding box center [416, 194] width 11 height 5
click at [409, 197] on input "False" at bounding box center [406, 195] width 5 height 4
radio input "true"
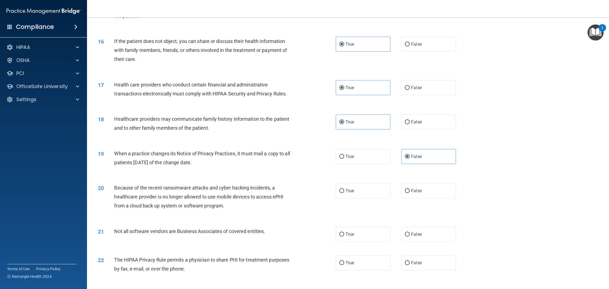
scroll to position [591, 0]
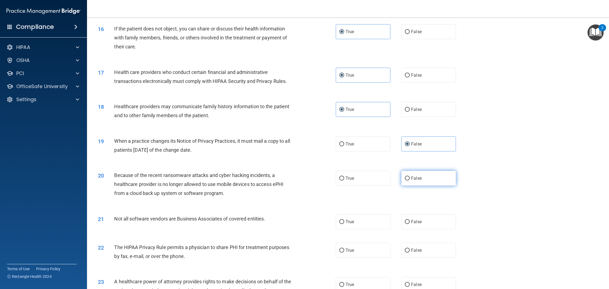
click at [435, 176] on label "False" at bounding box center [428, 178] width 55 height 15
click at [409, 176] on input "False" at bounding box center [406, 178] width 5 height 4
radio input "true"
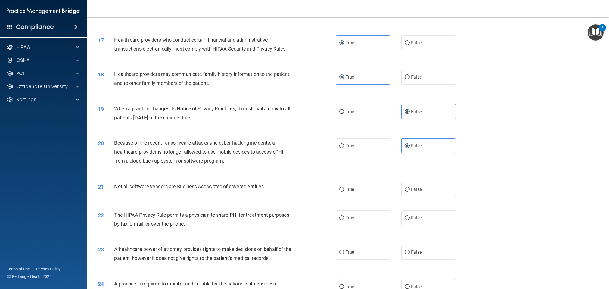
scroll to position [629, 0]
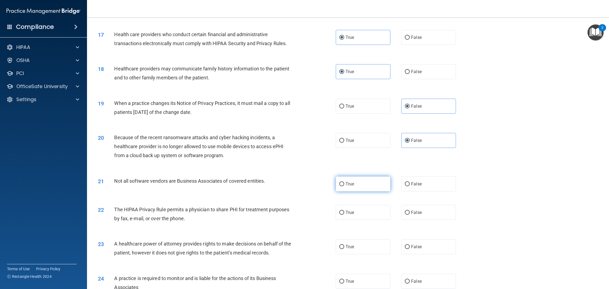
click at [362, 182] on label "True" at bounding box center [362, 183] width 55 height 15
click at [344, 182] on input "True" at bounding box center [341, 184] width 5 height 4
radio input "true"
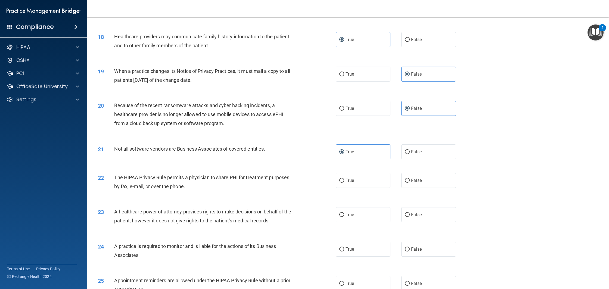
scroll to position [665, 0]
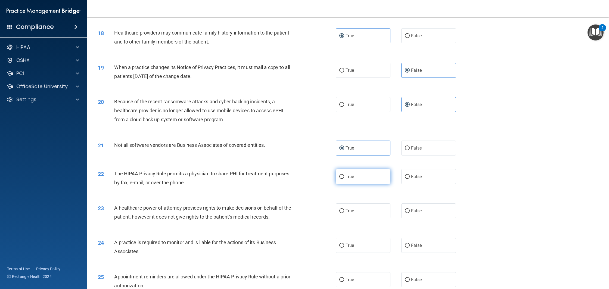
click at [352, 179] on label "True" at bounding box center [362, 176] width 55 height 15
click at [344, 179] on input "True" at bounding box center [341, 177] width 5 height 4
radio input "true"
click at [424, 212] on label "False" at bounding box center [428, 210] width 55 height 15
click at [409, 212] on input "False" at bounding box center [406, 211] width 5 height 4
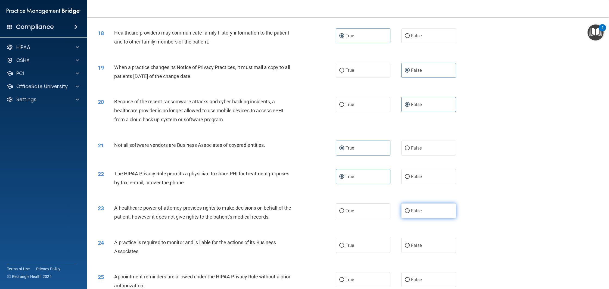
radio input "true"
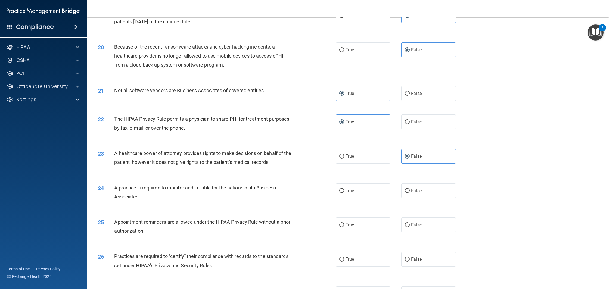
scroll to position [720, 0]
click at [417, 192] on span "False" at bounding box center [416, 190] width 11 height 5
click at [409, 192] on input "False" at bounding box center [406, 191] width 5 height 4
radio input "true"
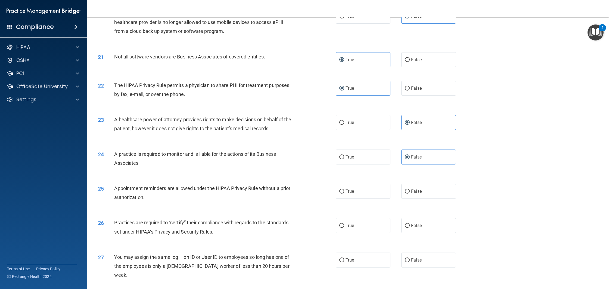
scroll to position [755, 0]
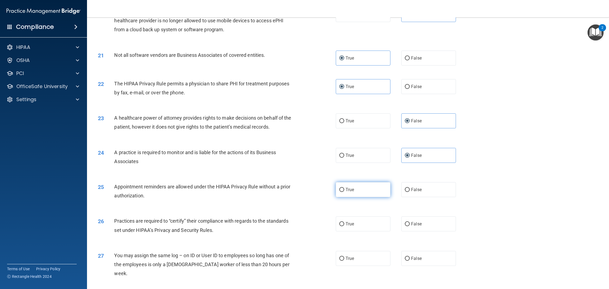
click at [360, 193] on label "True" at bounding box center [362, 189] width 55 height 15
click at [344, 192] on input "True" at bounding box center [341, 190] width 5 height 4
radio input "true"
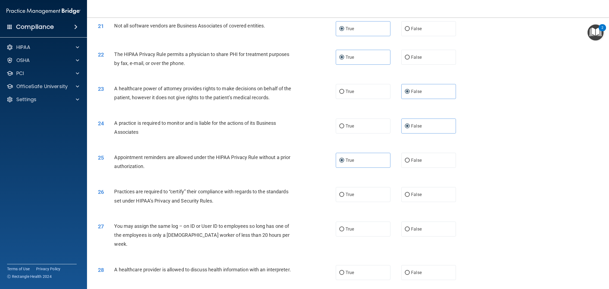
scroll to position [785, 0]
click at [412, 192] on span "False" at bounding box center [416, 194] width 11 height 5
click at [409, 192] on input "False" at bounding box center [406, 194] width 5 height 4
radio input "true"
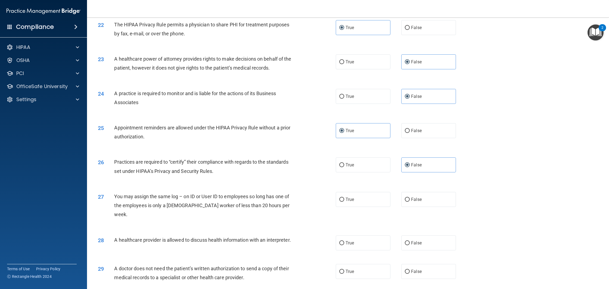
scroll to position [824, 0]
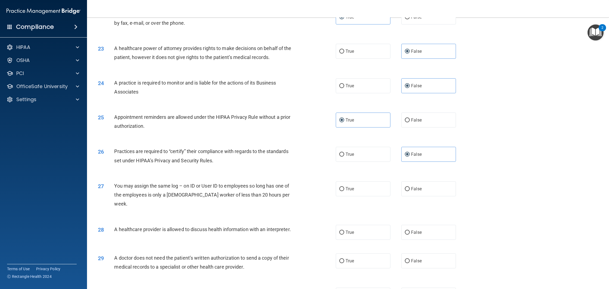
drag, startPoint x: 413, startPoint y: 189, endPoint x: 399, endPoint y: 188, distance: 15.0
click at [413, 189] on span "False" at bounding box center [416, 188] width 11 height 5
click at [409, 189] on input "False" at bounding box center [406, 189] width 5 height 4
radio input "true"
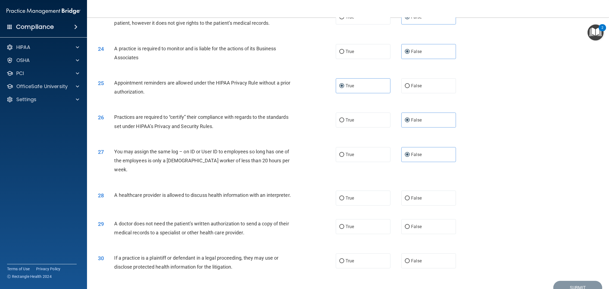
scroll to position [860, 0]
drag, startPoint x: 353, startPoint y: 189, endPoint x: 344, endPoint y: 187, distance: 10.1
click at [353, 195] on span "True" at bounding box center [349, 197] width 8 height 5
click at [344, 195] on input "True" at bounding box center [341, 197] width 5 height 4
radio input "true"
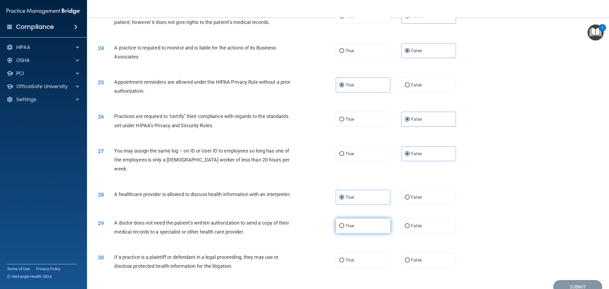
click at [356, 218] on label "True" at bounding box center [362, 225] width 55 height 15
click at [344, 224] on input "True" at bounding box center [341, 226] width 5 height 4
radio input "true"
click at [372, 252] on label "True" at bounding box center [362, 259] width 55 height 15
click at [344, 258] on input "True" at bounding box center [341, 260] width 5 height 4
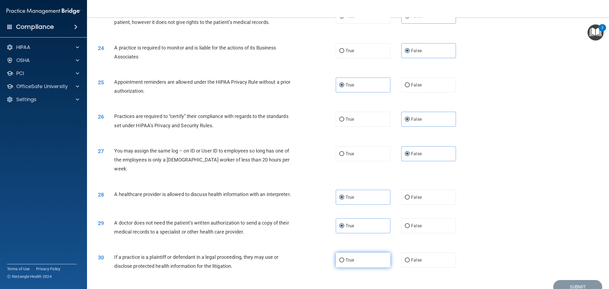
radio input "true"
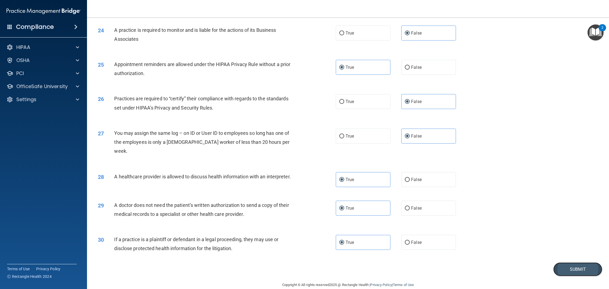
click at [567, 262] on button "Submit" at bounding box center [577, 269] width 49 height 14
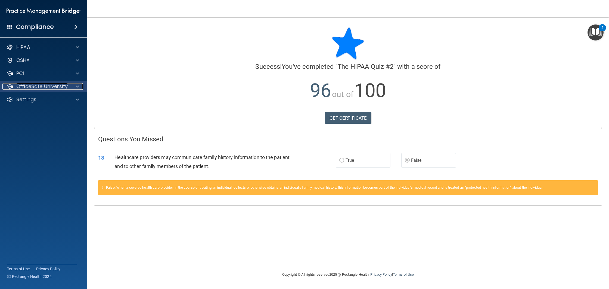
click at [55, 88] on p "OfficeSafe University" at bounding box center [41, 86] width 51 height 7
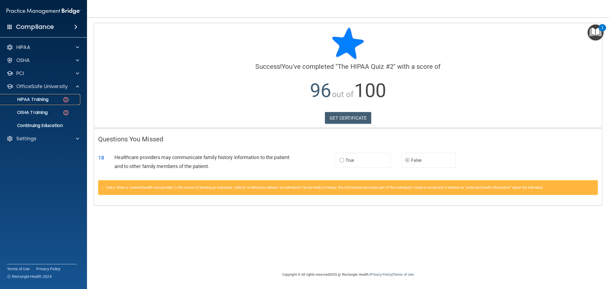
click at [48, 102] on link "HIPAA Training" at bounding box center [38, 99] width 86 height 11
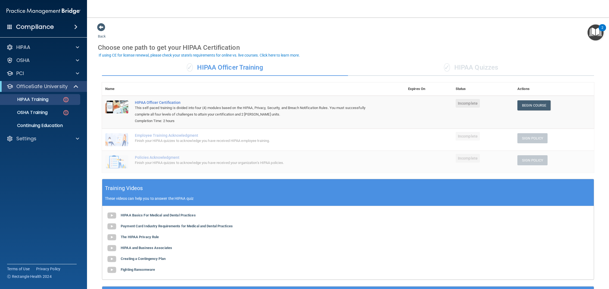
click at [480, 71] on div "✓ HIPAA Quizzes" at bounding box center [471, 67] width 246 height 16
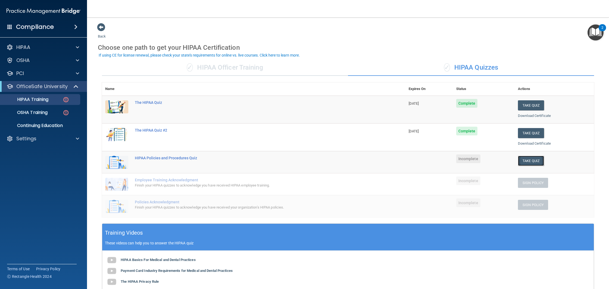
click at [529, 159] on button "Take Quiz" at bounding box center [531, 161] width 26 height 10
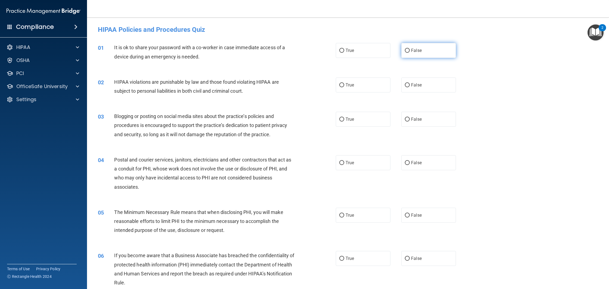
click at [410, 50] on label "False" at bounding box center [428, 50] width 55 height 15
click at [409, 50] on input "False" at bounding box center [406, 51] width 5 height 4
radio input "true"
click at [349, 85] on span "True" at bounding box center [349, 84] width 8 height 5
click at [344, 85] on input "True" at bounding box center [341, 85] width 5 height 4
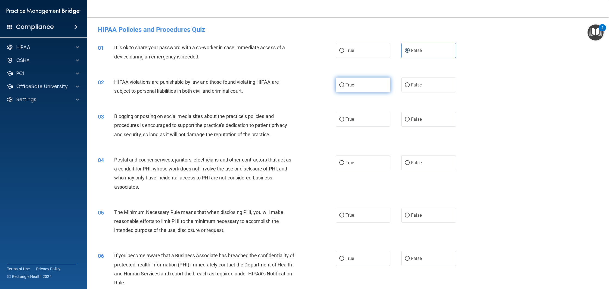
radio input "true"
click at [359, 121] on label "True" at bounding box center [362, 119] width 55 height 15
click at [344, 121] on input "True" at bounding box center [341, 119] width 5 height 4
radio input "true"
click at [360, 162] on label "True" at bounding box center [362, 162] width 55 height 15
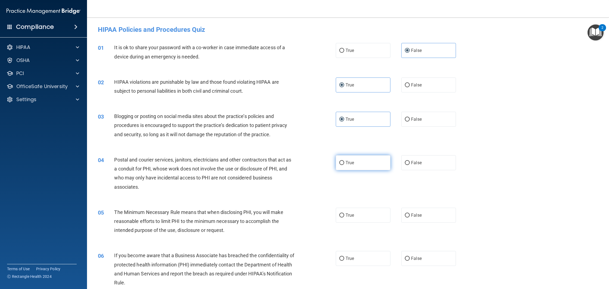
click at [344, 162] on input "True" at bounding box center [341, 163] width 5 height 4
radio input "true"
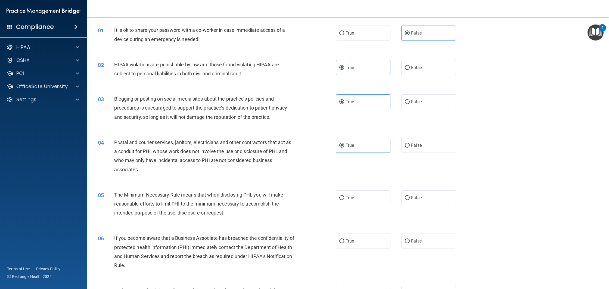
scroll to position [31, 0]
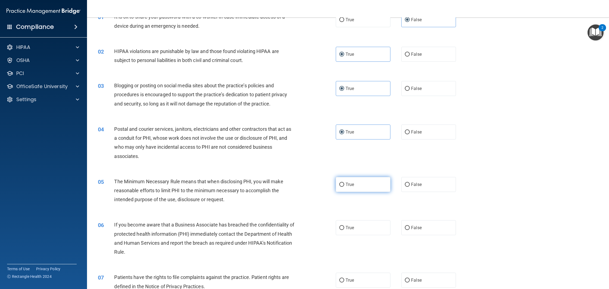
drag, startPoint x: 349, startPoint y: 181, endPoint x: 326, endPoint y: 179, distance: 23.4
click at [349, 181] on label "True" at bounding box center [362, 184] width 55 height 15
click at [344, 183] on input "True" at bounding box center [341, 185] width 5 height 4
radio input "true"
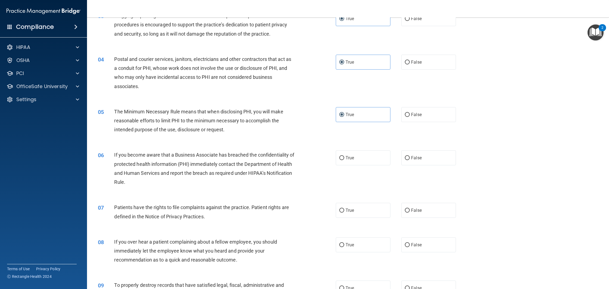
scroll to position [102, 0]
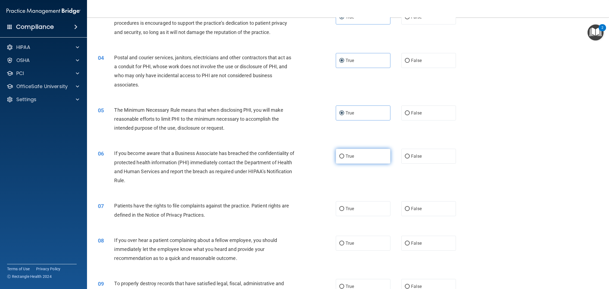
click at [340, 156] on input "True" at bounding box center [341, 156] width 5 height 4
radio input "true"
click at [347, 212] on label "True" at bounding box center [362, 208] width 55 height 15
click at [344, 211] on input "True" at bounding box center [341, 209] width 5 height 4
radio input "true"
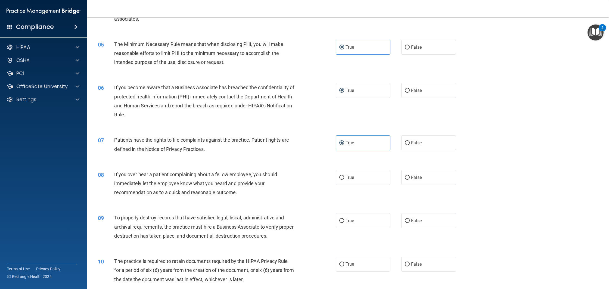
scroll to position [170, 0]
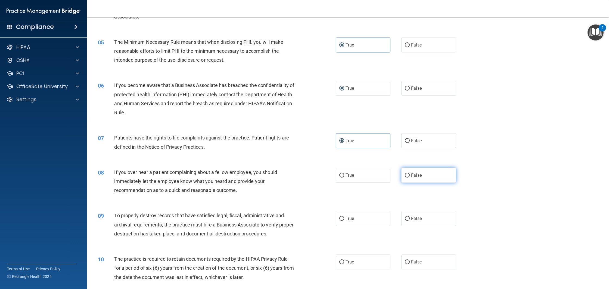
click at [410, 176] on label "False" at bounding box center [428, 175] width 55 height 15
click at [409, 176] on input "False" at bounding box center [406, 175] width 5 height 4
radio input "true"
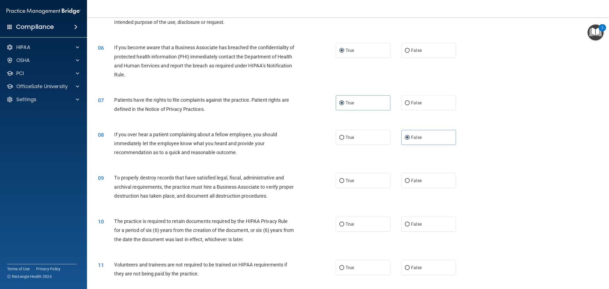
scroll to position [216, 0]
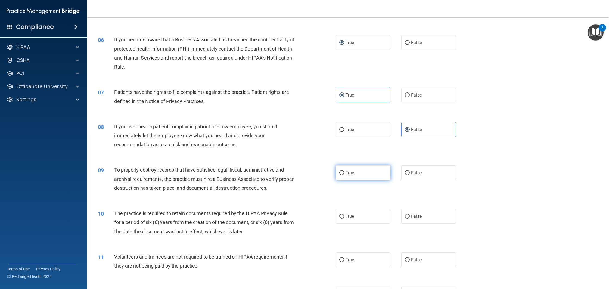
click at [346, 175] on span "True" at bounding box center [349, 172] width 8 height 5
click at [344, 175] on input "True" at bounding box center [341, 173] width 5 height 4
radio input "true"
click at [349, 218] on span "True" at bounding box center [349, 216] width 8 height 5
click at [344, 218] on input "True" at bounding box center [341, 216] width 5 height 4
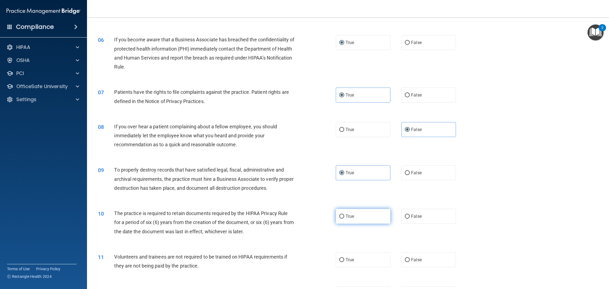
radio input "true"
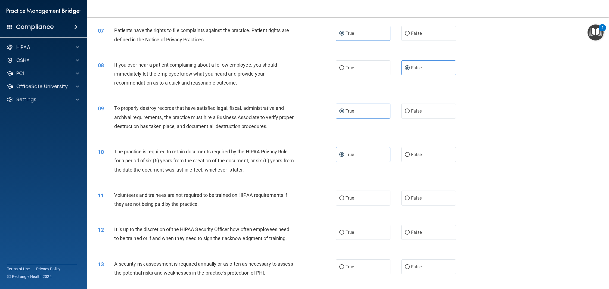
scroll to position [279, 0]
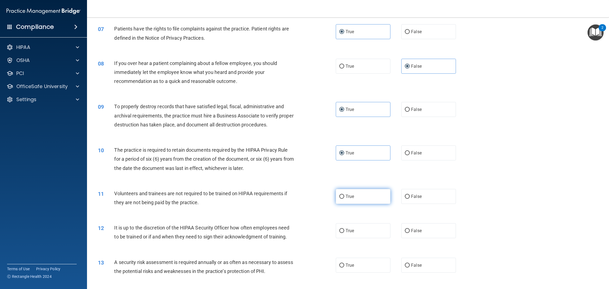
click at [360, 196] on label "True" at bounding box center [362, 196] width 55 height 15
click at [344, 196] on input "True" at bounding box center [341, 197] width 5 height 4
radio input "true"
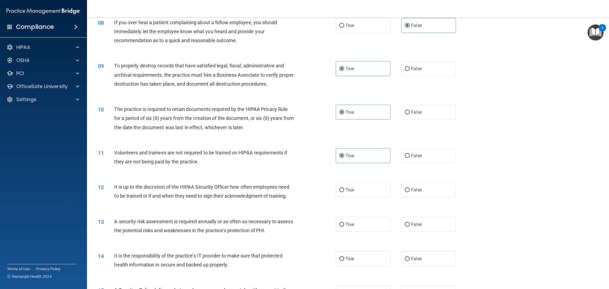
scroll to position [320, 0]
click at [417, 189] on span "False" at bounding box center [416, 189] width 11 height 5
click at [409, 189] on input "False" at bounding box center [406, 189] width 5 height 4
radio input "true"
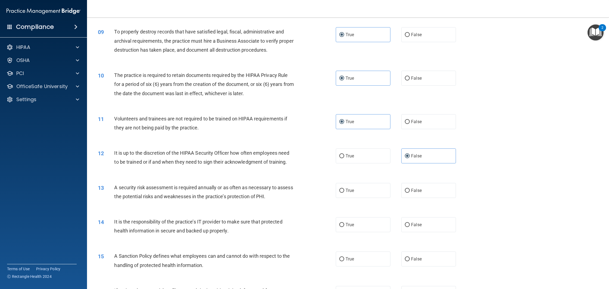
scroll to position [354, 0]
click at [354, 192] on span "True" at bounding box center [349, 189] width 8 height 5
click at [344, 192] on input "True" at bounding box center [341, 190] width 5 height 4
radio input "true"
click at [416, 227] on span "False" at bounding box center [416, 223] width 11 height 5
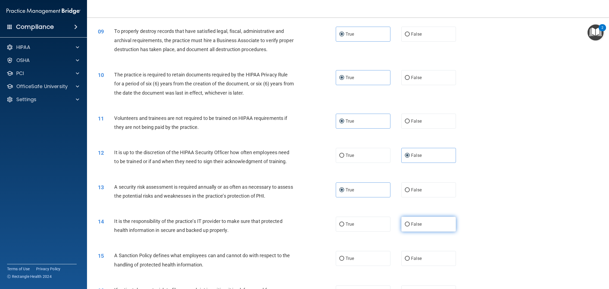
click at [409, 226] on input "False" at bounding box center [406, 224] width 5 height 4
radio input "true"
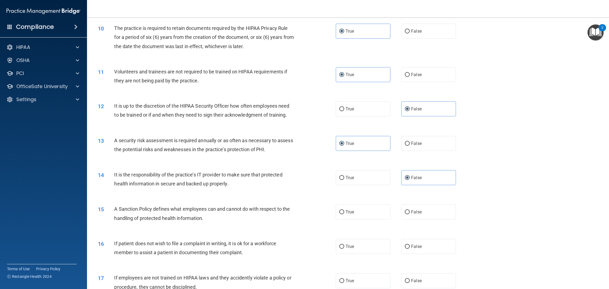
scroll to position [404, 0]
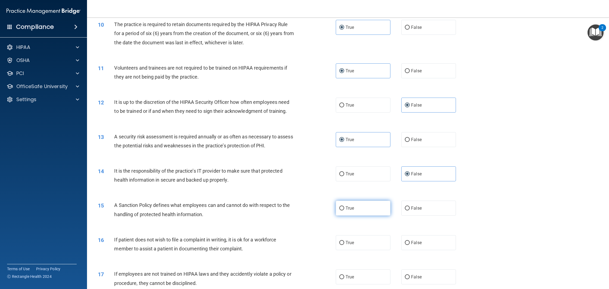
click at [355, 213] on label "True" at bounding box center [362, 207] width 55 height 15
click at [344, 210] on input "True" at bounding box center [341, 208] width 5 height 4
radio input "true"
click at [355, 242] on label "True" at bounding box center [362, 242] width 55 height 15
click at [344, 242] on input "True" at bounding box center [341, 243] width 5 height 4
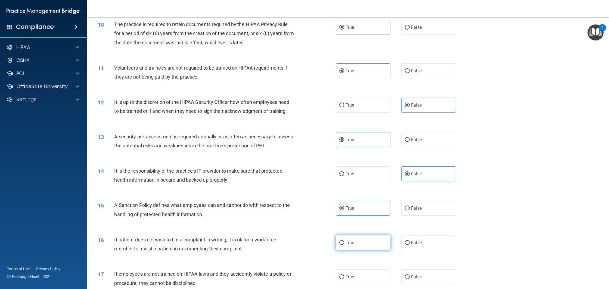
radio input "true"
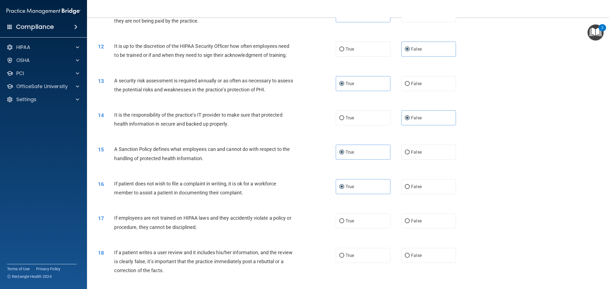
scroll to position [474, 0]
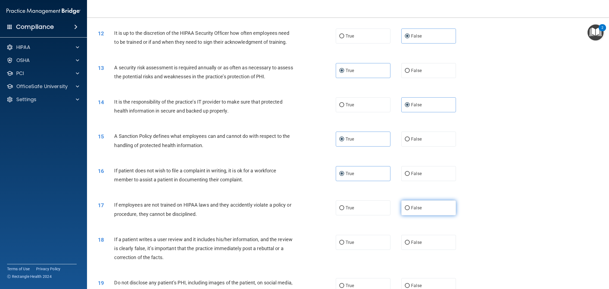
click at [417, 208] on span "False" at bounding box center [416, 207] width 11 height 5
click at [409, 208] on input "False" at bounding box center [406, 208] width 5 height 4
radio input "true"
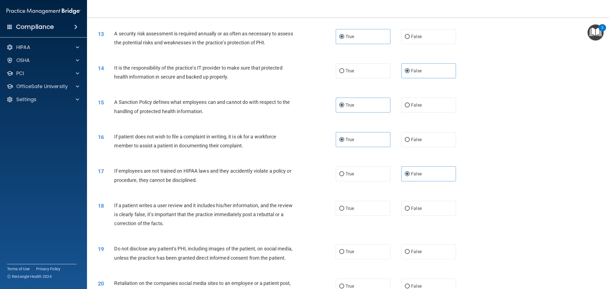
scroll to position [510, 0]
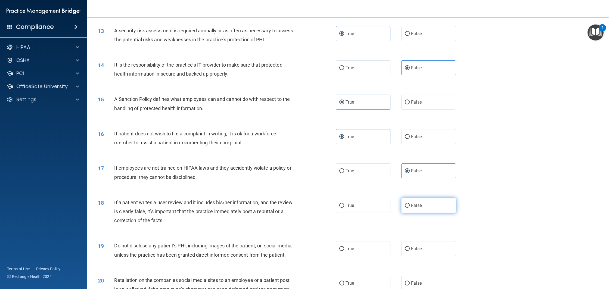
click at [428, 208] on label "False" at bounding box center [428, 205] width 55 height 15
click at [409, 208] on input "False" at bounding box center [406, 205] width 5 height 4
radio input "true"
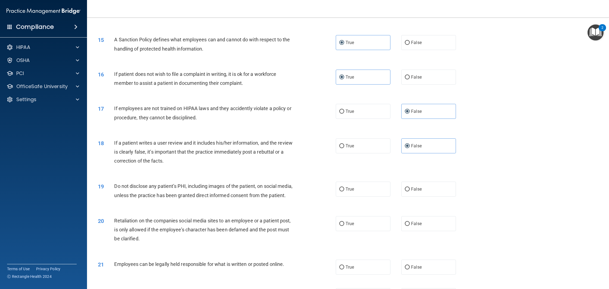
scroll to position [571, 0]
click at [343, 188] on input "True" at bounding box center [341, 188] width 5 height 4
radio input "true"
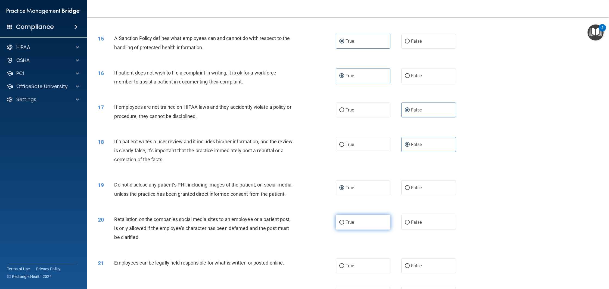
click at [346, 225] on span "True" at bounding box center [349, 221] width 8 height 5
click at [344, 224] on input "True" at bounding box center [341, 222] width 5 height 4
radio input "true"
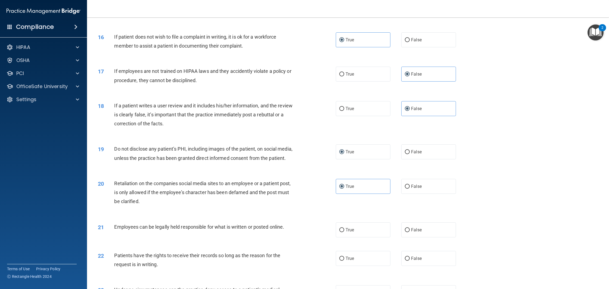
scroll to position [621, 0]
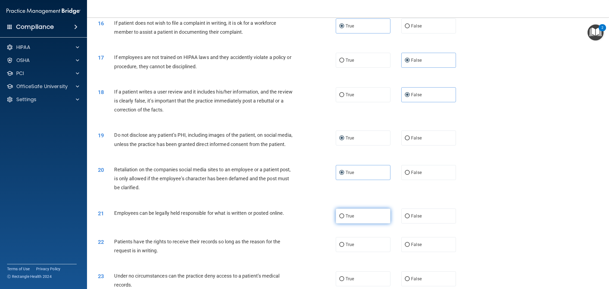
click at [350, 215] on span "True" at bounding box center [349, 215] width 8 height 5
click at [344, 215] on input "True" at bounding box center [341, 216] width 5 height 4
radio input "true"
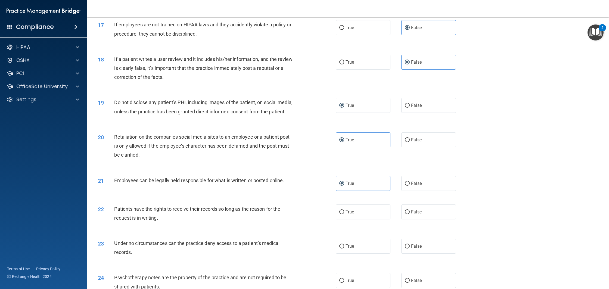
scroll to position [661, 0]
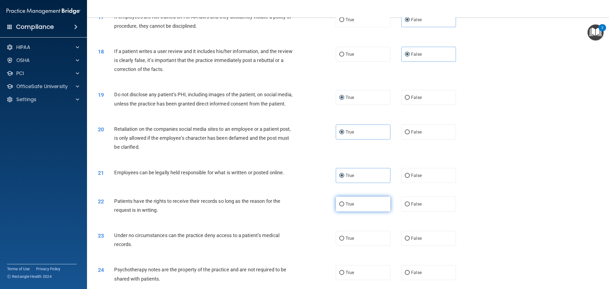
click at [358, 208] on label "True" at bounding box center [362, 203] width 55 height 15
click at [344, 206] on input "True" at bounding box center [341, 204] width 5 height 4
radio input "true"
click at [356, 237] on label "True" at bounding box center [362, 238] width 55 height 15
click at [344, 237] on input "True" at bounding box center [341, 238] width 5 height 4
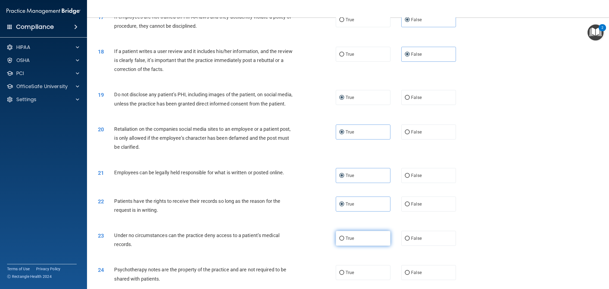
radio input "true"
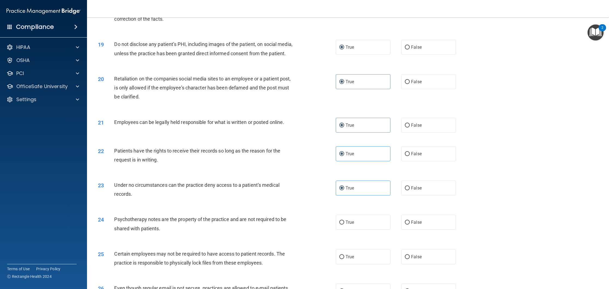
scroll to position [712, 0]
click at [356, 223] on label "True" at bounding box center [362, 221] width 55 height 15
click at [344, 223] on input "True" at bounding box center [341, 222] width 5 height 4
radio input "true"
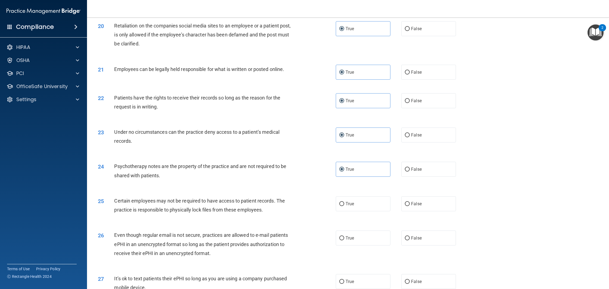
scroll to position [766, 0]
drag, startPoint x: 369, startPoint y: 201, endPoint x: 341, endPoint y: 206, distance: 28.6
click at [369, 201] on label "True" at bounding box center [362, 202] width 55 height 15
click at [344, 201] on input "True" at bounding box center [341, 203] width 5 height 4
radio input "true"
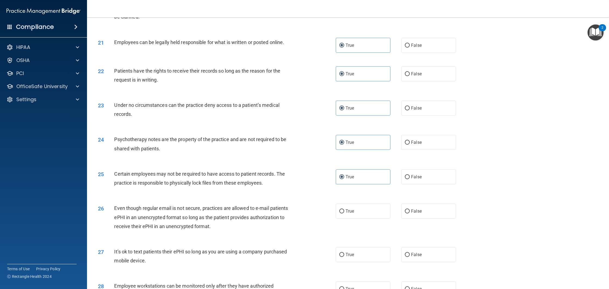
scroll to position [805, 0]
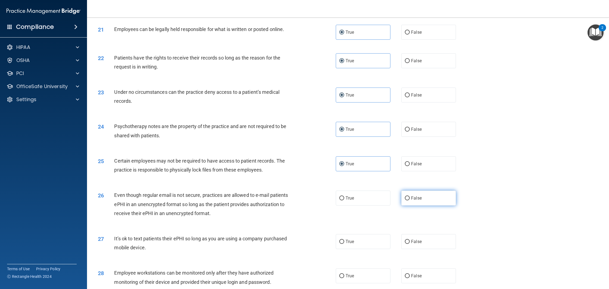
click at [422, 202] on label "False" at bounding box center [428, 197] width 55 height 15
click at [409, 200] on input "False" at bounding box center [406, 198] width 5 height 4
radio input "true"
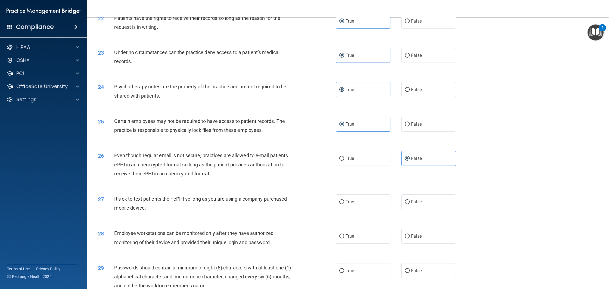
scroll to position [854, 0]
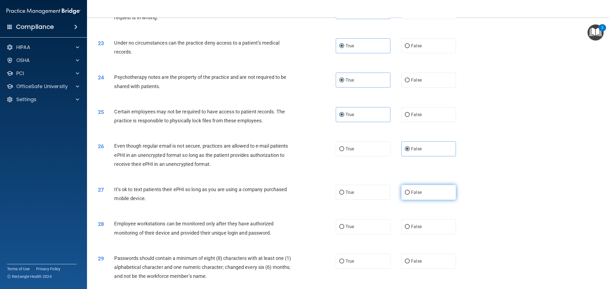
click at [413, 196] on label "False" at bounding box center [428, 192] width 55 height 15
click at [409, 195] on input "False" at bounding box center [406, 192] width 5 height 4
radio input "true"
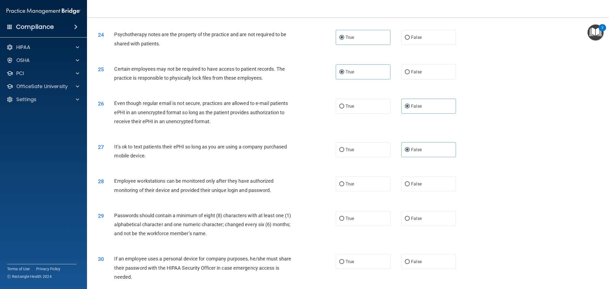
scroll to position [898, 0]
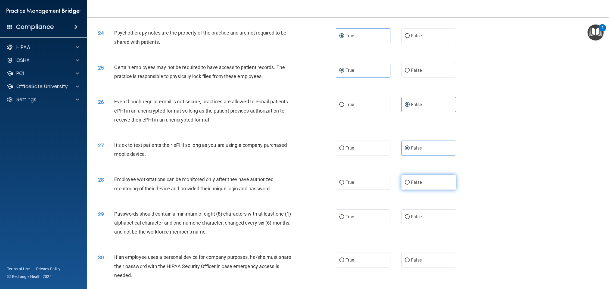
click at [438, 183] on label "False" at bounding box center [428, 182] width 55 height 15
click at [409, 183] on input "False" at bounding box center [406, 182] width 5 height 4
radio input "true"
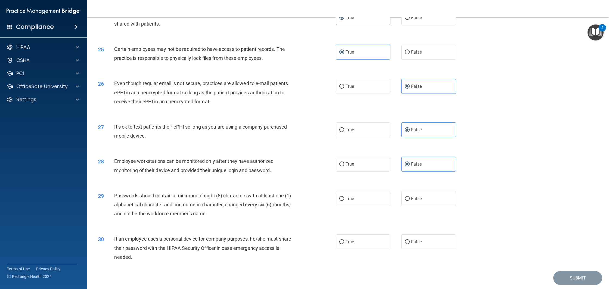
scroll to position [934, 0]
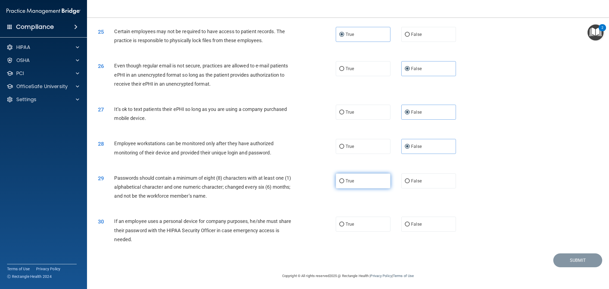
click at [359, 184] on label "True" at bounding box center [362, 180] width 55 height 15
click at [344, 183] on input "True" at bounding box center [341, 181] width 5 height 4
radio input "true"
click at [351, 224] on span "True" at bounding box center [349, 223] width 8 height 5
click at [344, 224] on input "True" at bounding box center [341, 224] width 5 height 4
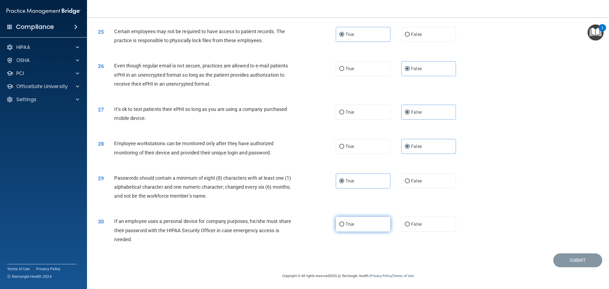
radio input "true"
click at [563, 261] on button "Submit" at bounding box center [577, 260] width 49 height 14
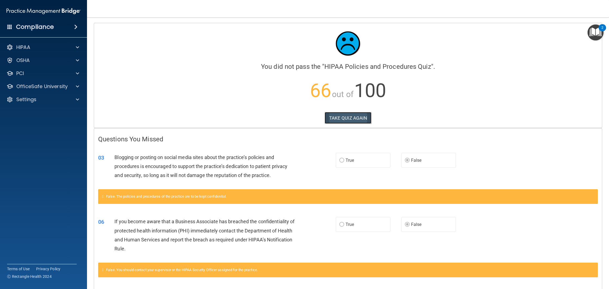
click at [349, 116] on button "TAKE QUIZ AGAIN" at bounding box center [347, 118] width 47 height 12
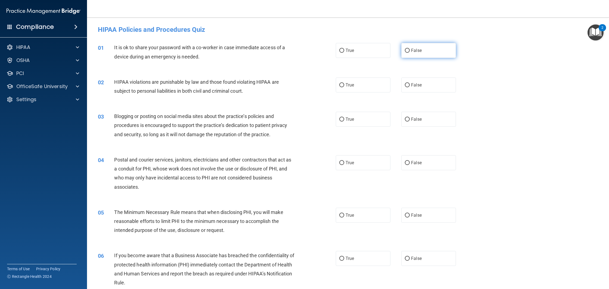
click at [409, 51] on input "False" at bounding box center [406, 51] width 5 height 4
radio input "true"
drag, startPoint x: 359, startPoint y: 85, endPoint x: 352, endPoint y: 83, distance: 8.0
click at [359, 85] on label "True" at bounding box center [362, 84] width 55 height 15
click at [344, 85] on input "True" at bounding box center [341, 85] width 5 height 4
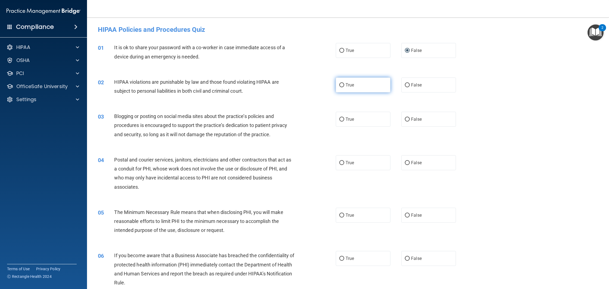
radio input "true"
click at [420, 120] on span "False" at bounding box center [416, 119] width 11 height 5
click at [409, 120] on input "False" at bounding box center [406, 119] width 5 height 4
radio input "true"
click at [355, 161] on label "True" at bounding box center [362, 162] width 55 height 15
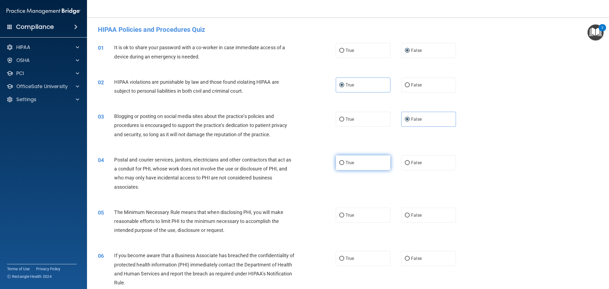
click at [344, 161] on input "True" at bounding box center [341, 163] width 5 height 4
radio input "true"
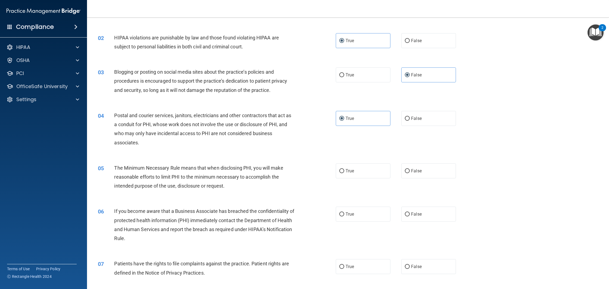
scroll to position [53, 0]
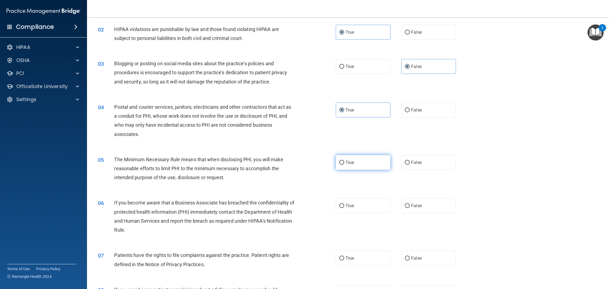
click at [344, 160] on label "True" at bounding box center [362, 162] width 55 height 15
click at [344, 161] on input "True" at bounding box center [341, 163] width 5 height 4
radio input "true"
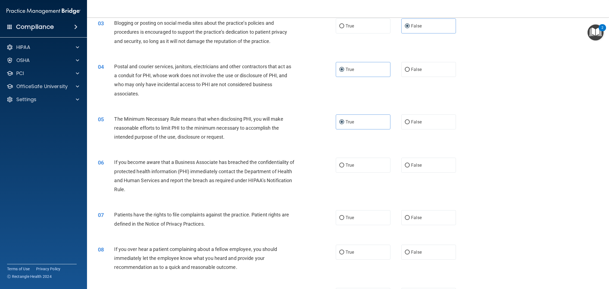
scroll to position [93, 0]
click at [432, 167] on label "False" at bounding box center [428, 164] width 55 height 15
click at [409, 167] on input "False" at bounding box center [406, 165] width 5 height 4
radio input "true"
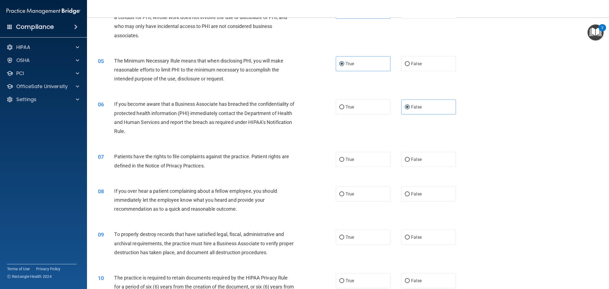
scroll to position [152, 0]
click at [363, 160] on label "True" at bounding box center [362, 158] width 55 height 15
click at [344, 160] on input "True" at bounding box center [341, 158] width 5 height 4
radio input "true"
click at [427, 189] on label "False" at bounding box center [428, 192] width 55 height 15
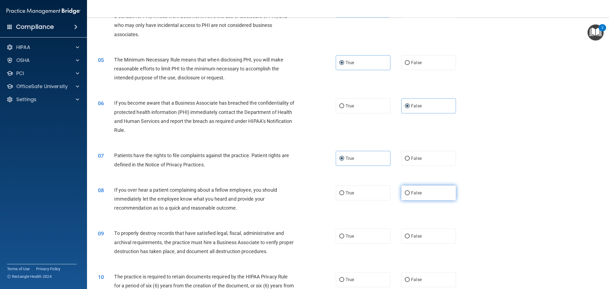
click at [409, 191] on input "False" at bounding box center [406, 193] width 5 height 4
radio input "true"
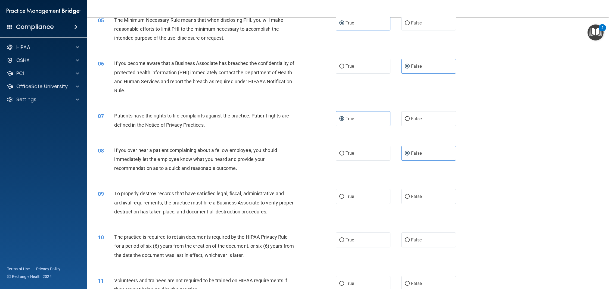
scroll to position [192, 0]
click at [422, 194] on label "False" at bounding box center [428, 196] width 55 height 15
click at [409, 194] on input "False" at bounding box center [406, 196] width 5 height 4
radio input "true"
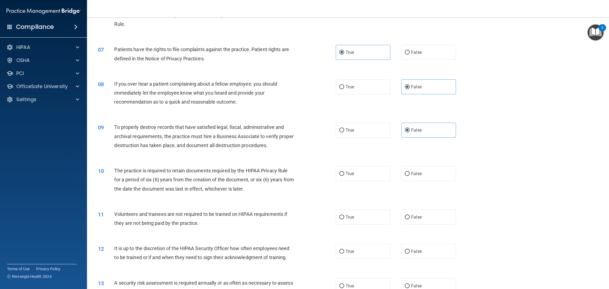
scroll to position [260, 0]
click at [359, 175] on label "True" at bounding box center [362, 172] width 55 height 15
click at [344, 174] on input "True" at bounding box center [341, 172] width 5 height 4
radio input "true"
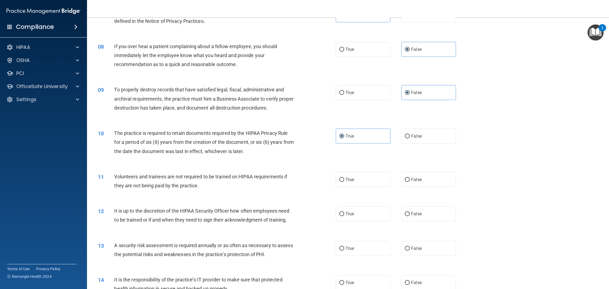
scroll to position [307, 0]
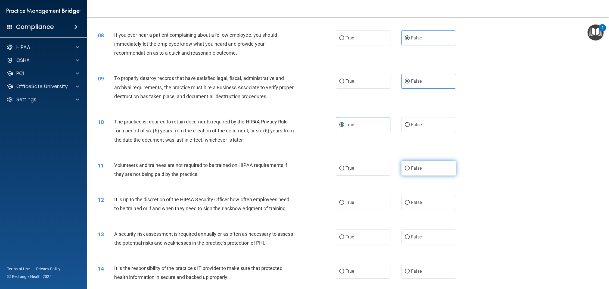
click at [432, 170] on label "False" at bounding box center [428, 168] width 55 height 15
click at [409, 170] on input "False" at bounding box center [406, 168] width 5 height 4
radio input "true"
click at [422, 200] on label "False" at bounding box center [428, 202] width 55 height 15
click at [409, 200] on input "False" at bounding box center [406, 202] width 5 height 4
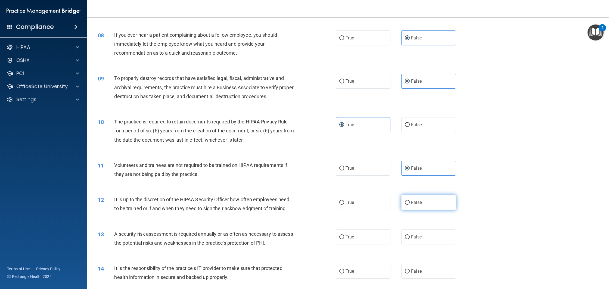
radio input "true"
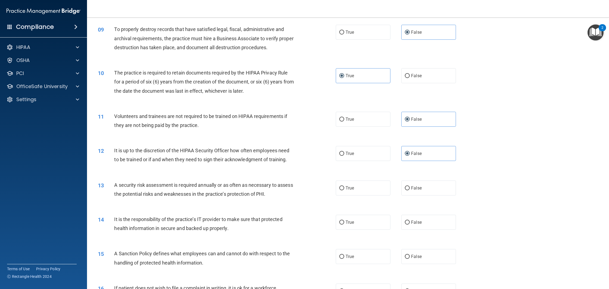
scroll to position [357, 0]
click at [351, 185] on span "True" at bounding box center [349, 187] width 8 height 5
click at [344, 186] on input "True" at bounding box center [341, 188] width 5 height 4
radio input "true"
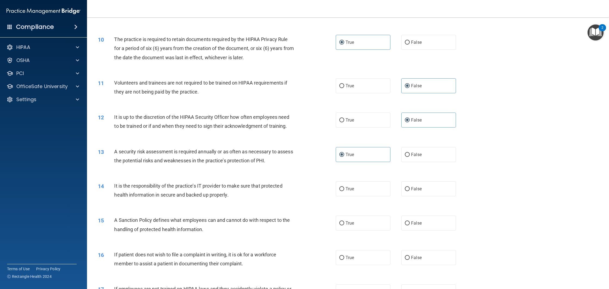
scroll to position [394, 0]
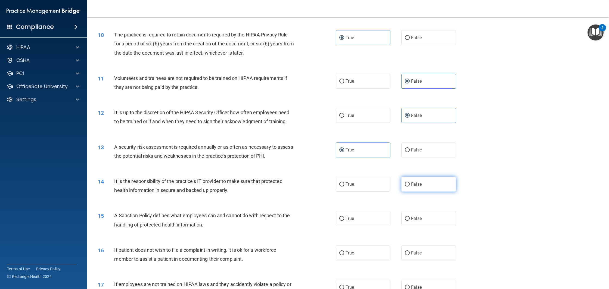
drag, startPoint x: 429, startPoint y: 189, endPoint x: 416, endPoint y: 188, distance: 12.6
click at [429, 189] on label "False" at bounding box center [428, 184] width 55 height 15
click at [409, 186] on input "False" at bounding box center [406, 184] width 5 height 4
radio input "true"
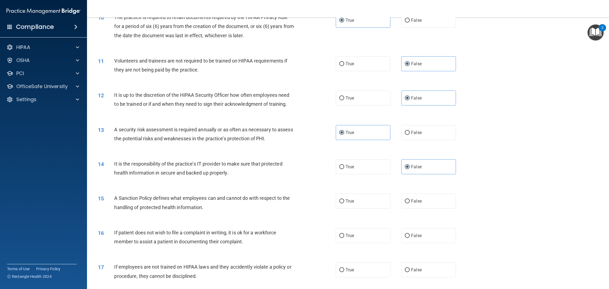
scroll to position [414, 0]
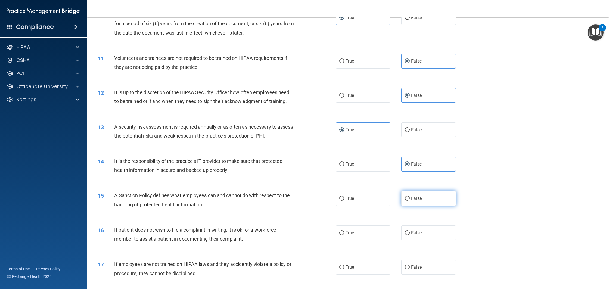
click at [413, 201] on span "False" at bounding box center [416, 198] width 11 height 5
click at [409, 200] on input "False" at bounding box center [406, 198] width 5 height 4
radio input "true"
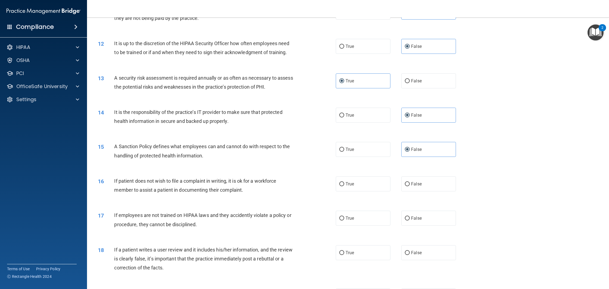
scroll to position [464, 0]
click at [351, 187] on label "True" at bounding box center [362, 183] width 55 height 15
click at [344, 186] on input "True" at bounding box center [341, 183] width 5 height 4
radio input "true"
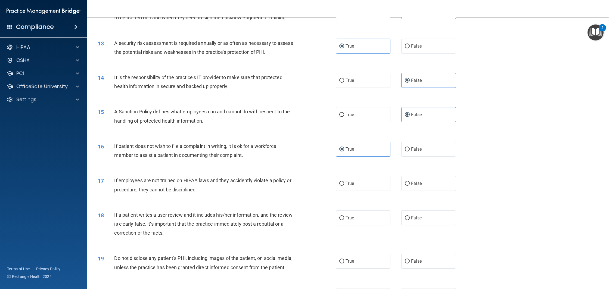
scroll to position [499, 0]
click at [425, 186] on label "False" at bounding box center [428, 182] width 55 height 15
click at [409, 185] on input "False" at bounding box center [406, 183] width 5 height 4
radio input "true"
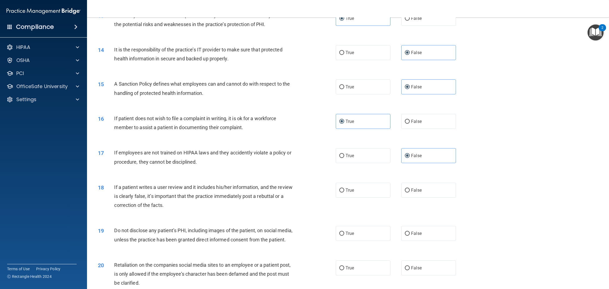
scroll to position [529, 0]
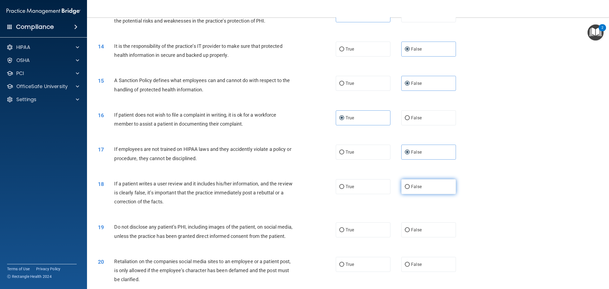
click at [416, 185] on span "False" at bounding box center [416, 186] width 11 height 5
click at [409, 185] on input "False" at bounding box center [406, 187] width 5 height 4
radio input "true"
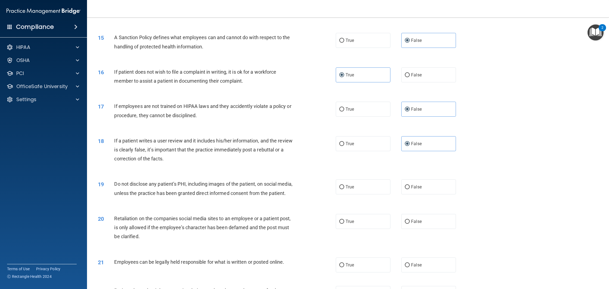
scroll to position [573, 0]
click at [363, 189] on label "True" at bounding box center [362, 185] width 55 height 15
click at [344, 188] on input "True" at bounding box center [341, 186] width 5 height 4
radio input "true"
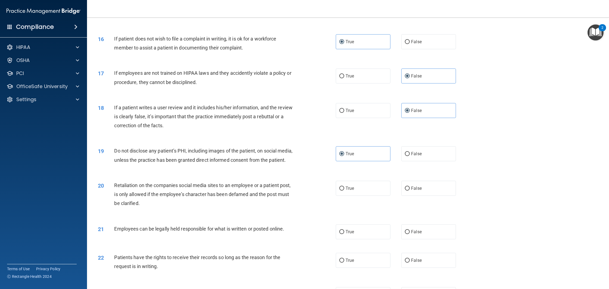
scroll to position [606, 0]
click at [434, 188] on label "False" at bounding box center [428, 187] width 55 height 15
click at [409, 188] on input "False" at bounding box center [406, 188] width 5 height 4
radio input "true"
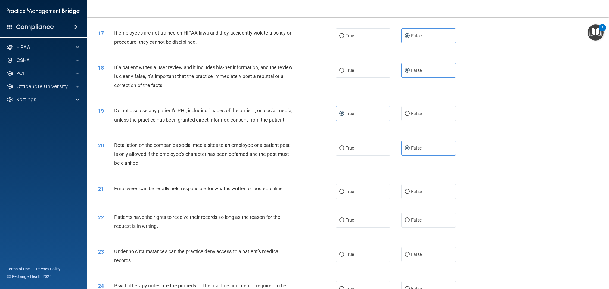
scroll to position [646, 0]
click at [350, 188] on span "True" at bounding box center [349, 190] width 8 height 5
click at [344, 189] on input "True" at bounding box center [341, 191] width 5 height 4
radio input "true"
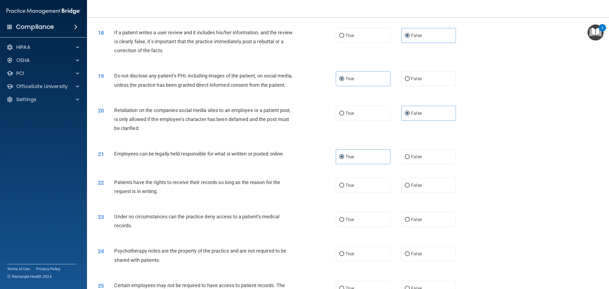
scroll to position [681, 0]
click at [420, 186] on span "False" at bounding box center [416, 184] width 11 height 5
click at [409, 186] on input "False" at bounding box center [406, 185] width 5 height 4
radio input "true"
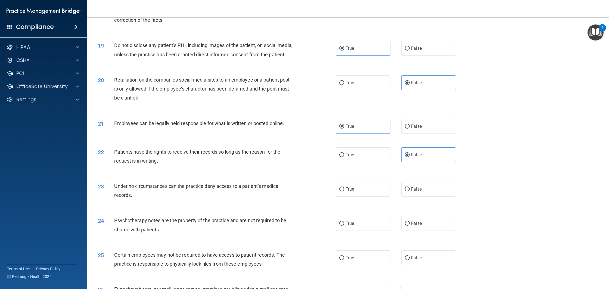
scroll to position [711, 0]
click at [406, 189] on input "False" at bounding box center [406, 188] width 5 height 4
radio input "true"
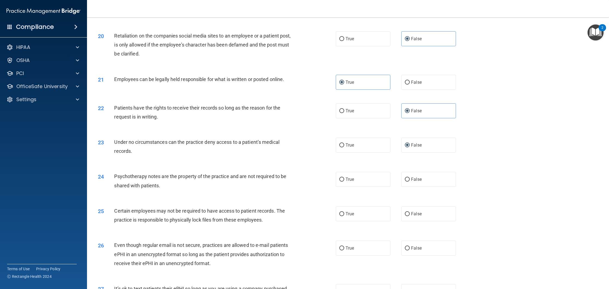
scroll to position [755, 0]
click at [355, 180] on label "True" at bounding box center [362, 178] width 55 height 15
click at [344, 180] on input "True" at bounding box center [341, 179] width 5 height 4
radio input "true"
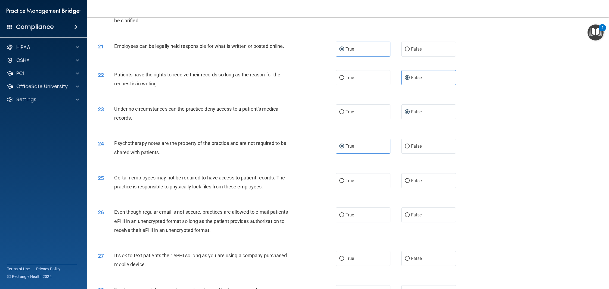
scroll to position [789, 0]
click at [358, 180] on label "True" at bounding box center [362, 179] width 55 height 15
click at [344, 180] on input "True" at bounding box center [341, 180] width 5 height 4
radio input "true"
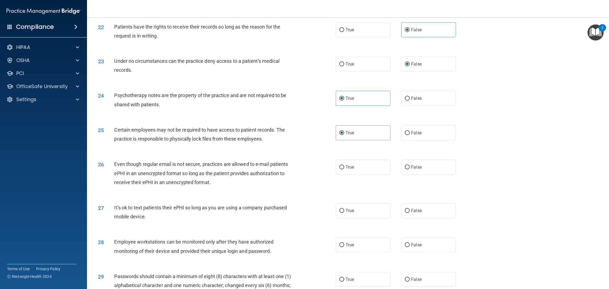
scroll to position [836, 0]
click at [361, 169] on label "True" at bounding box center [362, 166] width 55 height 15
click at [344, 169] on input "True" at bounding box center [341, 167] width 5 height 4
radio input "true"
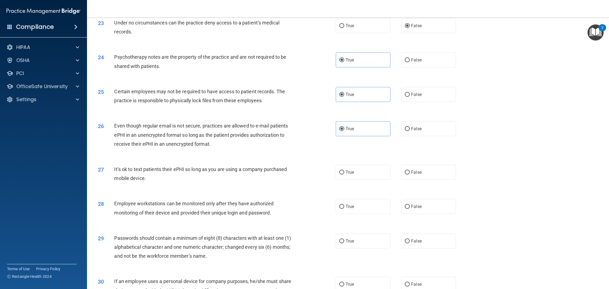
scroll to position [876, 0]
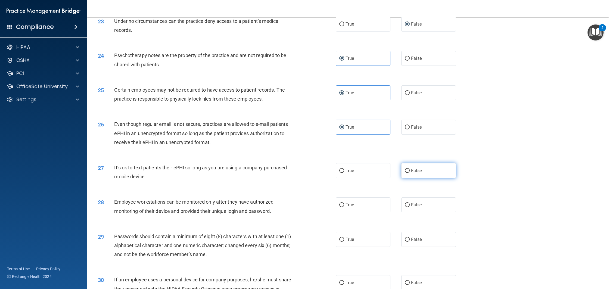
click at [405, 173] on input "False" at bounding box center [406, 171] width 5 height 4
radio input "true"
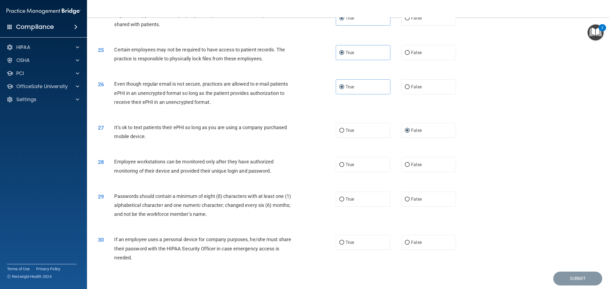
scroll to position [917, 0]
click at [421, 166] on label "False" at bounding box center [428, 163] width 55 height 15
click at [409, 166] on input "False" at bounding box center [406, 164] width 5 height 4
radio input "true"
click at [356, 196] on label "True" at bounding box center [362, 197] width 55 height 15
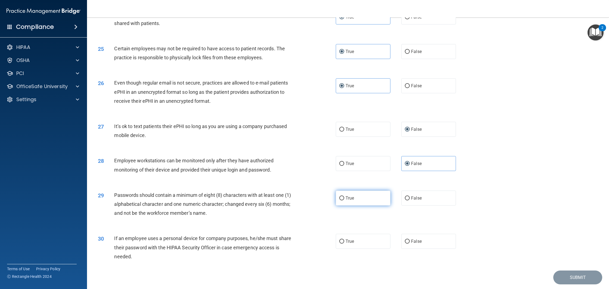
click at [344, 196] on input "True" at bounding box center [341, 198] width 5 height 4
radio input "true"
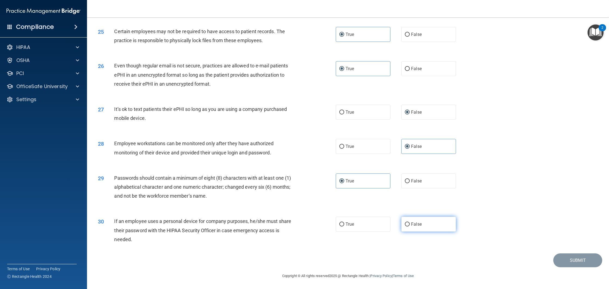
drag, startPoint x: 427, startPoint y: 223, endPoint x: 419, endPoint y: 219, distance: 8.9
click at [427, 223] on label "False" at bounding box center [428, 224] width 55 height 15
click at [409, 223] on input "False" at bounding box center [406, 224] width 5 height 4
radio input "true"
click at [557, 262] on button "Submit" at bounding box center [577, 260] width 49 height 14
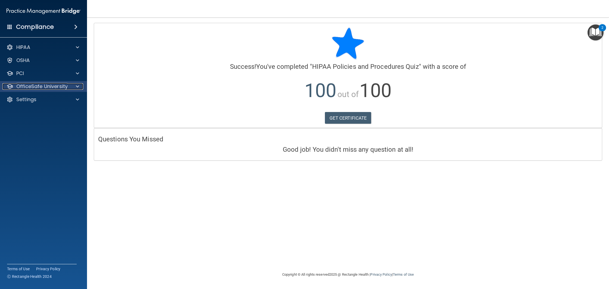
click at [77, 86] on span at bounding box center [77, 86] width 3 height 7
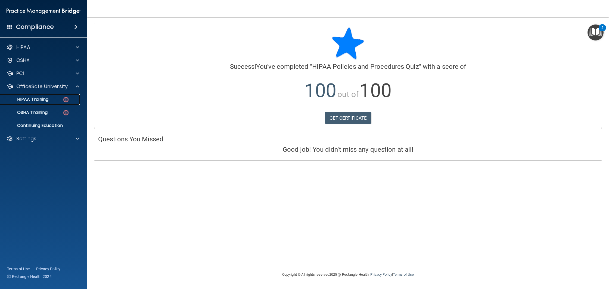
click at [38, 99] on p "HIPAA Training" at bounding box center [26, 99] width 45 height 5
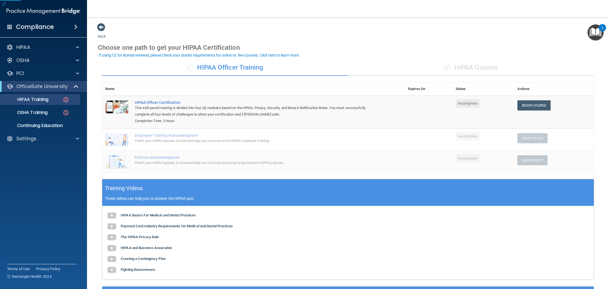
click at [468, 66] on div "✓ HIPAA Quizzes" at bounding box center [471, 67] width 246 height 16
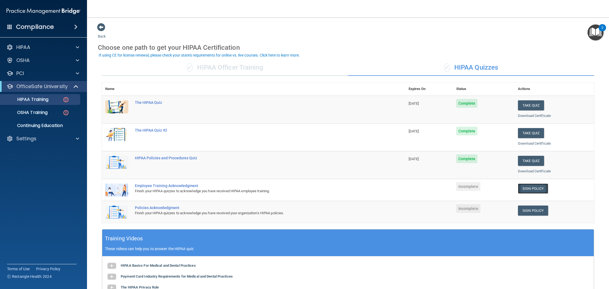
click at [533, 186] on link "Sign Policy" at bounding box center [533, 188] width 30 height 10
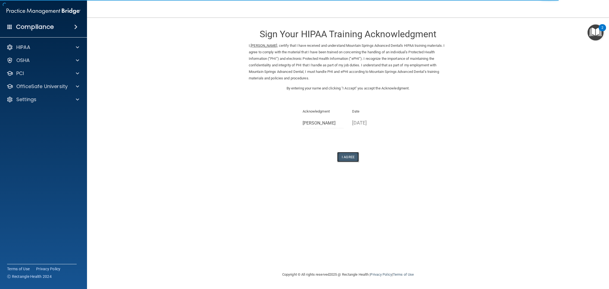
click at [350, 157] on button "I Agree" at bounding box center [348, 157] width 22 height 10
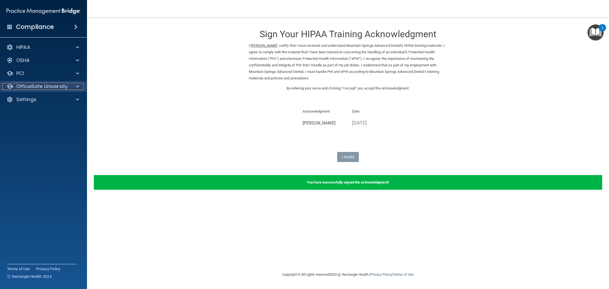
click at [77, 87] on span at bounding box center [77, 86] width 3 height 7
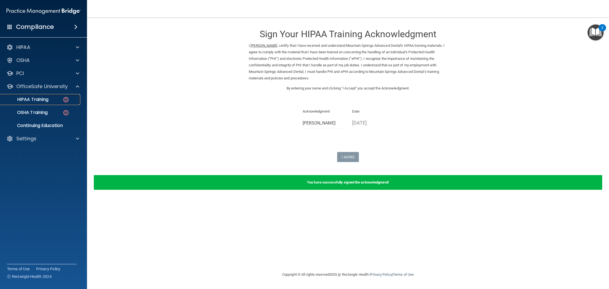
click at [59, 99] on div "HIPAA Training" at bounding box center [41, 99] width 74 height 5
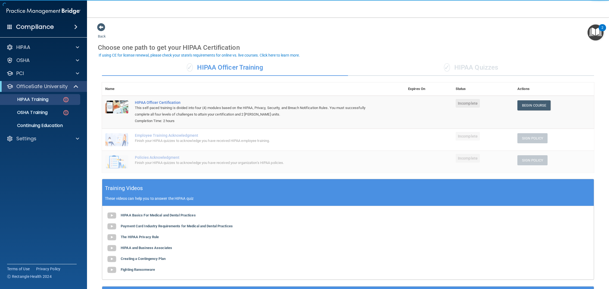
click at [485, 66] on div "✓ HIPAA Quizzes" at bounding box center [471, 67] width 246 height 16
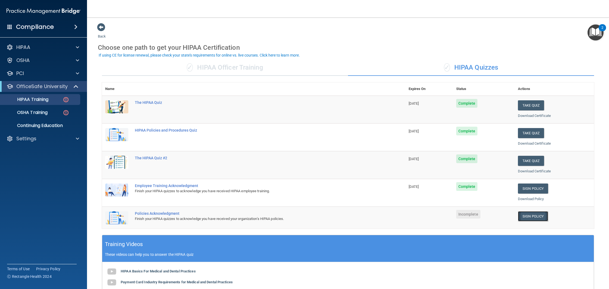
click at [538, 216] on link "Sign Policy" at bounding box center [533, 216] width 30 height 10
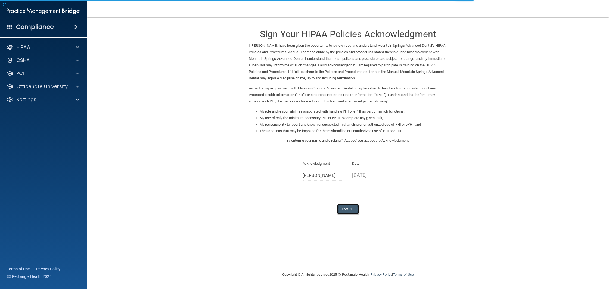
click at [347, 209] on button "I Agree" at bounding box center [348, 209] width 22 height 10
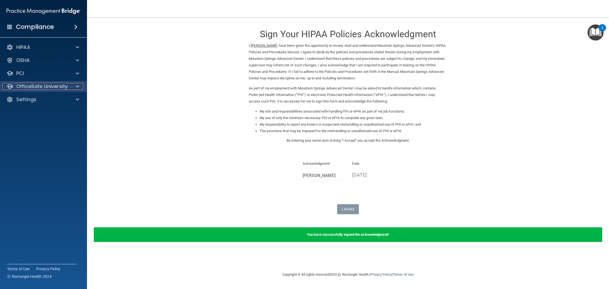
click at [76, 87] on span at bounding box center [77, 86] width 3 height 7
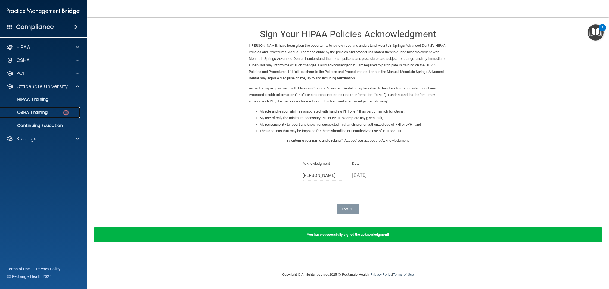
click at [41, 114] on p "OSHA Training" at bounding box center [26, 112] width 44 height 5
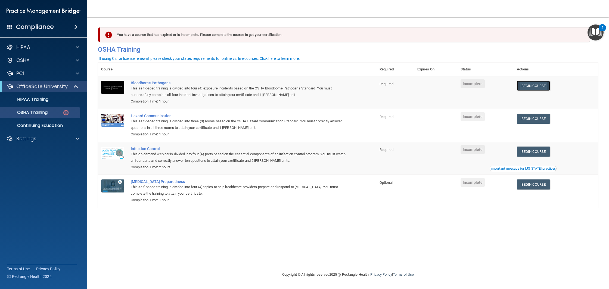
click at [536, 86] on link "Begin Course" at bounding box center [532, 86] width 33 height 10
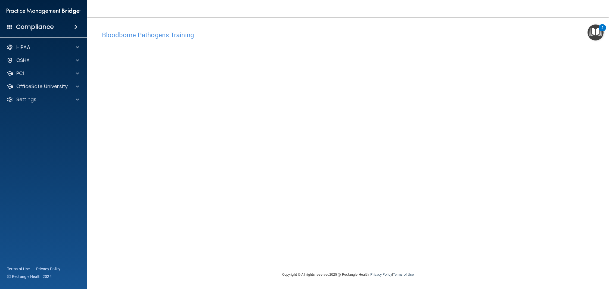
click at [346, 217] on div "Bloodborne Pathogens Training This course doesn’t expire until . Are you sure y…" at bounding box center [348, 149] width 500 height 243
click at [78, 85] on span at bounding box center [77, 86] width 3 height 7
click at [46, 112] on p "OSHA Training" at bounding box center [26, 112] width 44 height 5
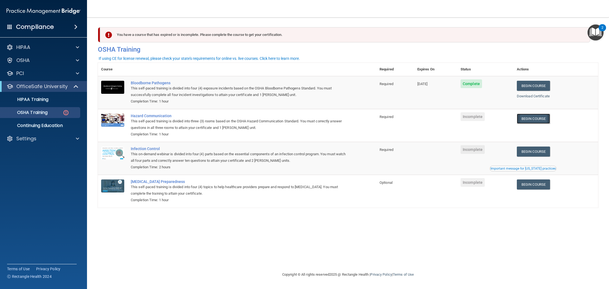
click at [540, 118] on link "Begin Course" at bounding box center [532, 119] width 33 height 10
click at [600, 32] on img "Open Resource Center, 2 new notifications" at bounding box center [595, 32] width 16 height 16
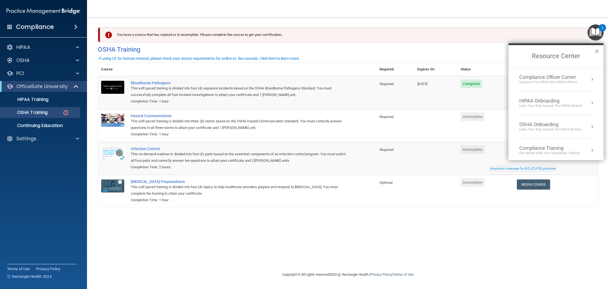
click at [600, 32] on img "Open Resource Center, 2 new notifications" at bounding box center [595, 32] width 16 height 16
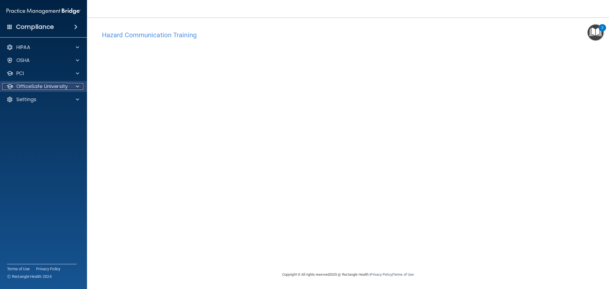
click at [78, 86] on span at bounding box center [77, 86] width 3 height 7
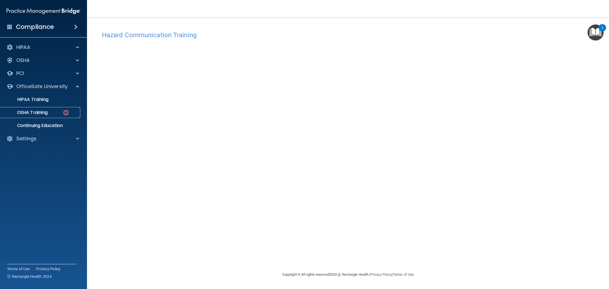
click at [48, 113] on p "OSHA Training" at bounding box center [26, 112] width 44 height 5
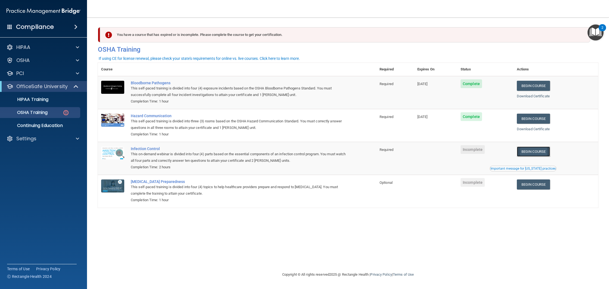
click at [532, 150] on link "Begin Course" at bounding box center [532, 151] width 33 height 10
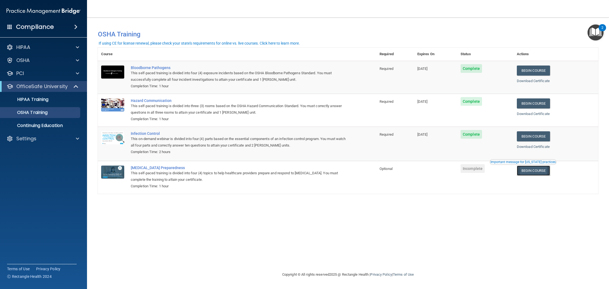
click at [533, 174] on link "Begin Course" at bounding box center [532, 170] width 33 height 10
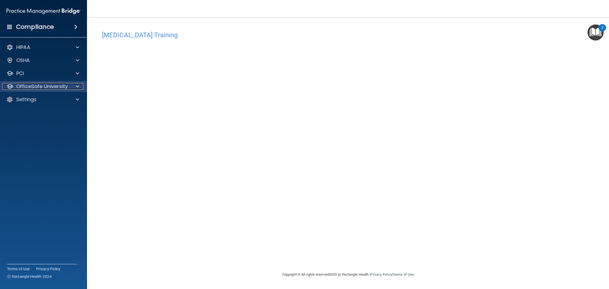
click at [77, 85] on span at bounding box center [77, 86] width 3 height 7
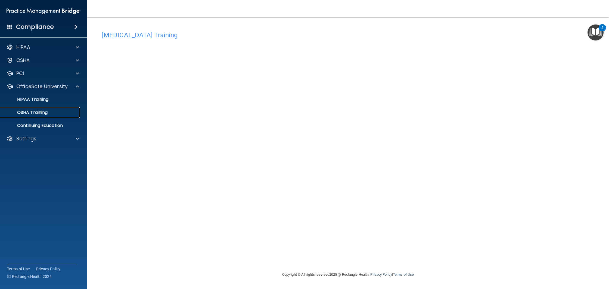
click at [39, 113] on p "OSHA Training" at bounding box center [26, 112] width 44 height 5
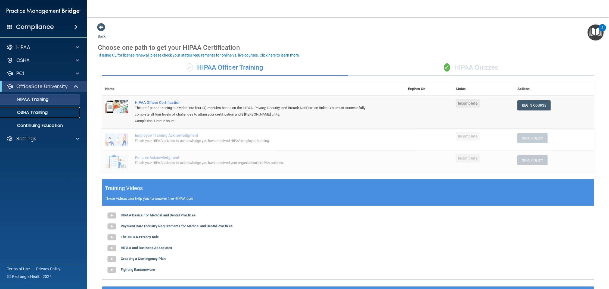
click at [35, 112] on p "OSHA Training" at bounding box center [26, 112] width 44 height 5
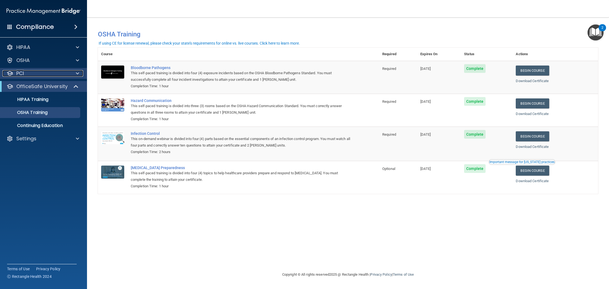
click at [77, 73] on span at bounding box center [77, 73] width 3 height 7
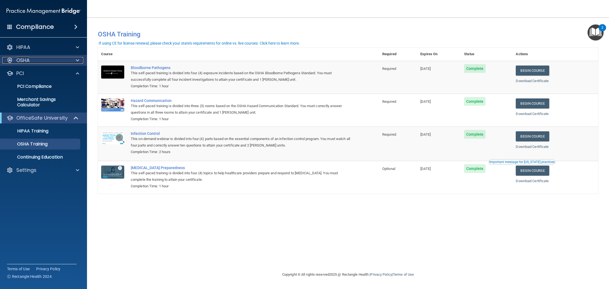
click at [76, 62] on span at bounding box center [77, 60] width 3 height 7
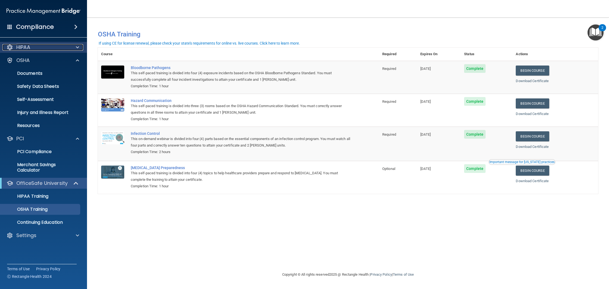
click at [78, 46] on span at bounding box center [77, 47] width 3 height 7
